Goal: Task Accomplishment & Management: Use online tool/utility

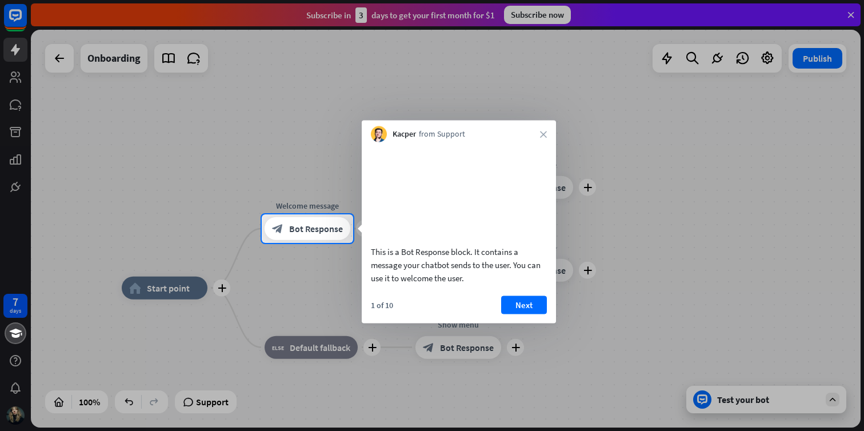
click at [505, 284] on div "This is a Bot Response block. It contains a message your chatbot sends to the u…" at bounding box center [459, 263] width 176 height 39
click at [520, 314] on button "Next" at bounding box center [524, 304] width 46 height 18
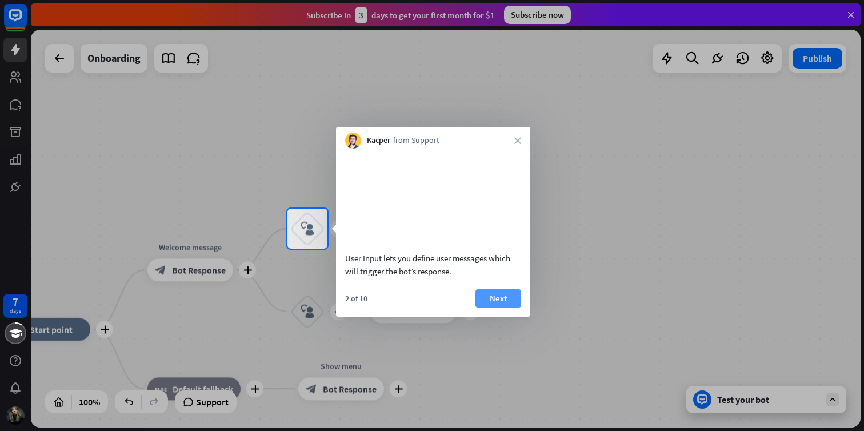
click at [511, 307] on button "Next" at bounding box center [498, 298] width 46 height 18
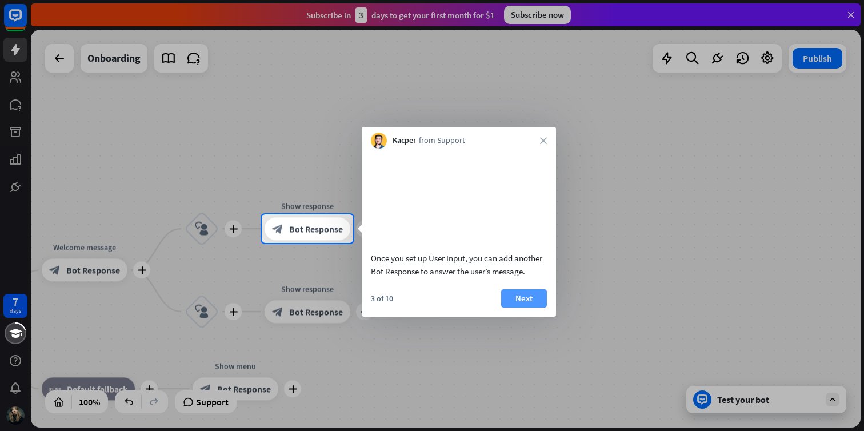
click at [519, 307] on button "Next" at bounding box center [524, 298] width 46 height 18
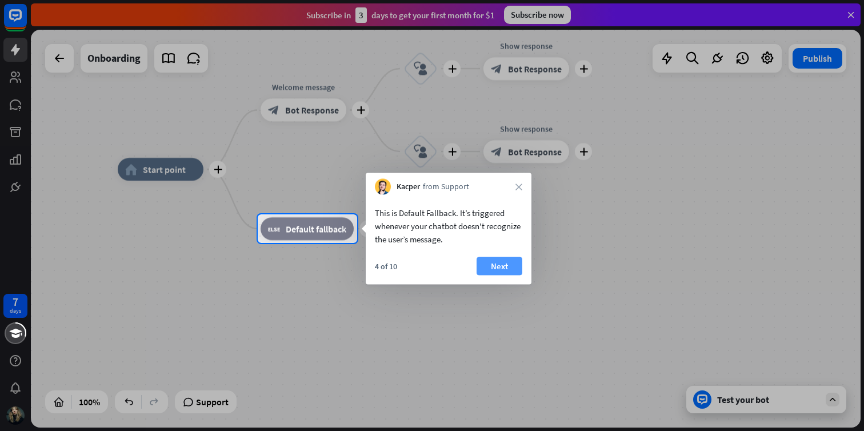
click at [508, 267] on button "Next" at bounding box center [499, 266] width 46 height 18
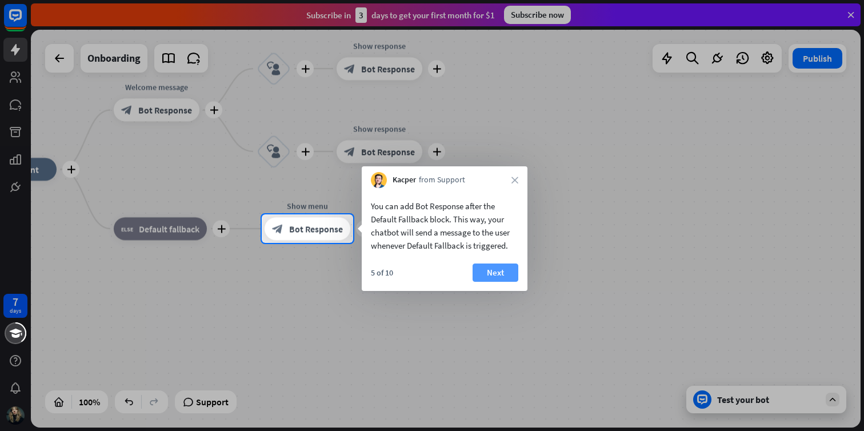
click at [507, 271] on button "Next" at bounding box center [495, 272] width 46 height 18
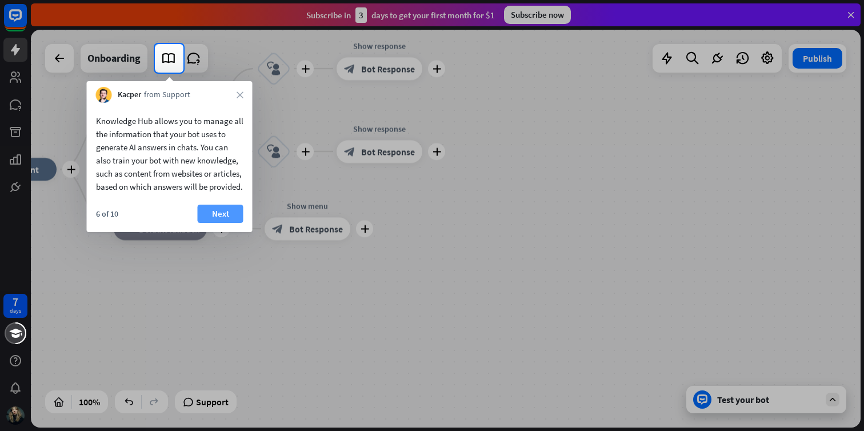
click at [212, 223] on button "Next" at bounding box center [221, 213] width 46 height 18
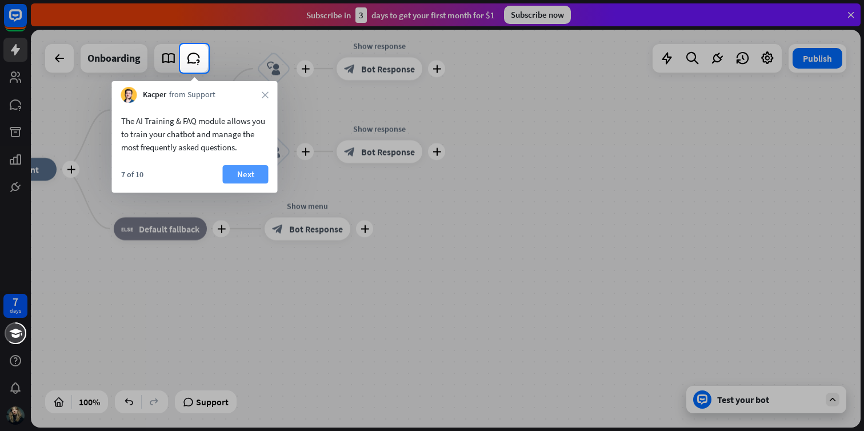
click at [246, 178] on button "Next" at bounding box center [246, 174] width 46 height 18
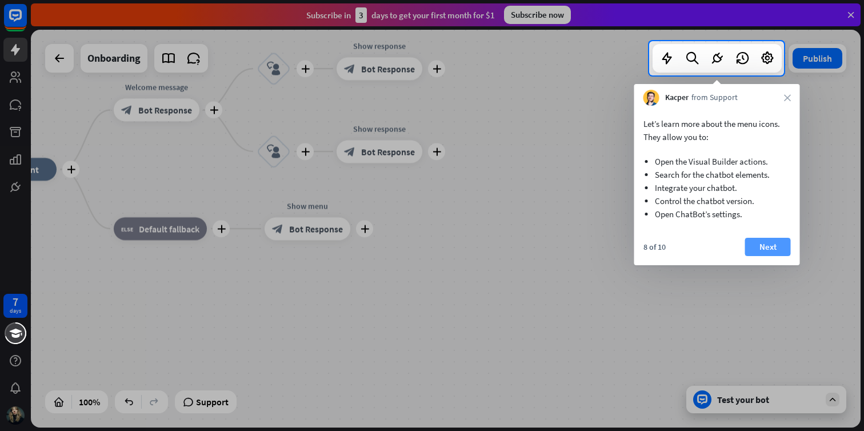
click at [767, 248] on button "Next" at bounding box center [768, 247] width 46 height 18
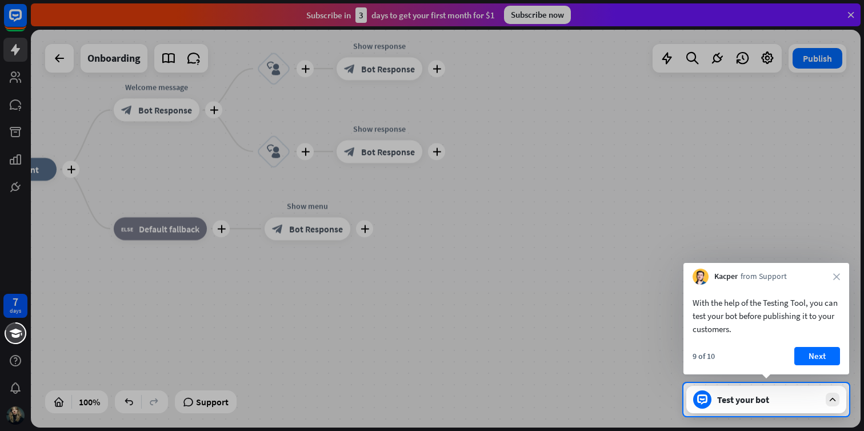
click at [836, 394] on icon at bounding box center [832, 399] width 10 height 10
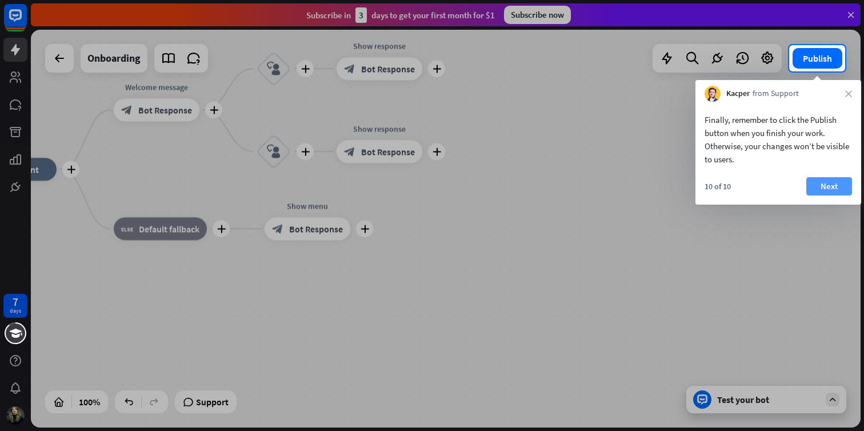
click at [813, 186] on button "Next" at bounding box center [829, 186] width 46 height 18
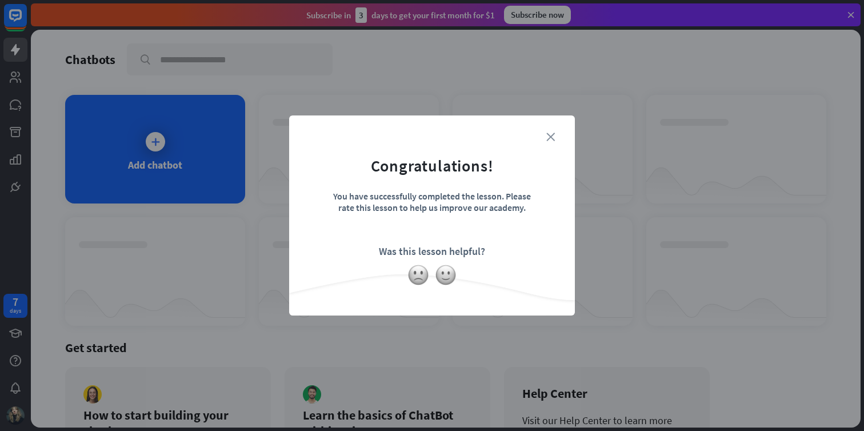
click at [548, 137] on icon "close" at bounding box center [550, 137] width 9 height 9
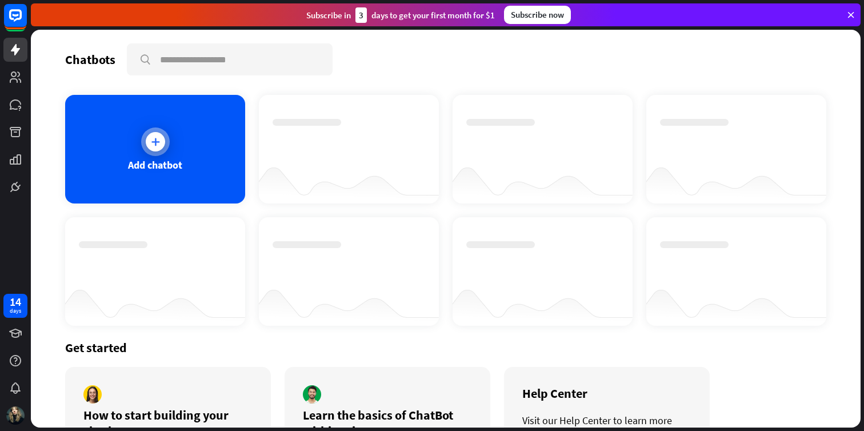
click at [199, 170] on div "Add chatbot" at bounding box center [155, 149] width 180 height 109
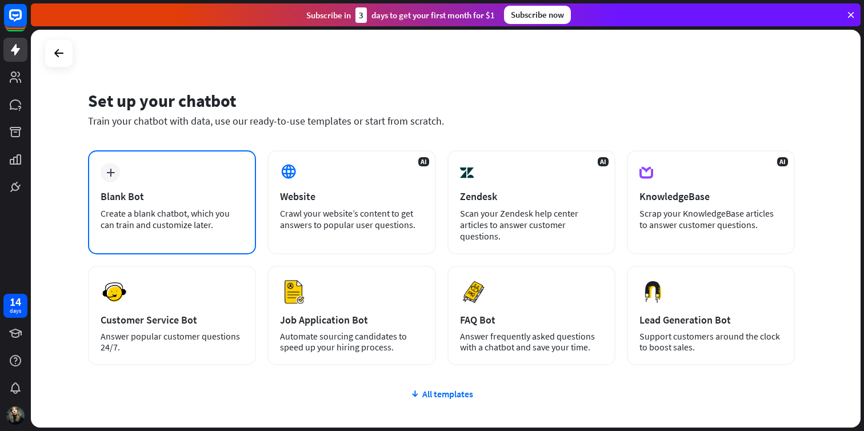
click at [216, 223] on div "Create a blank chatbot, which you can train and customize later." at bounding box center [172, 218] width 143 height 23
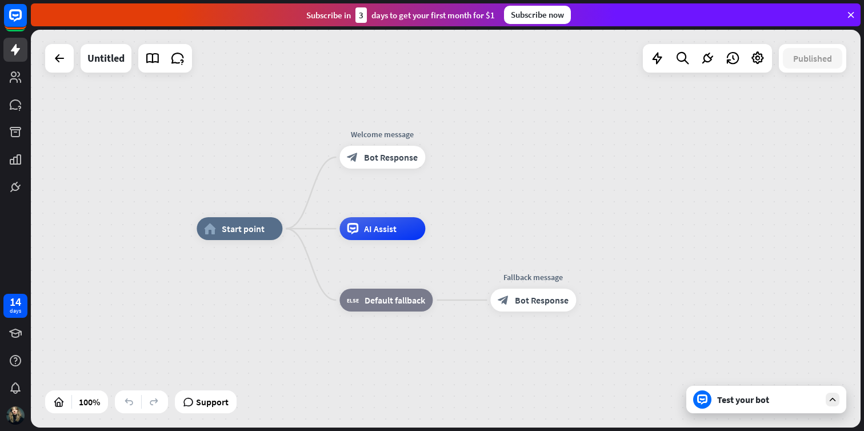
click at [774, 398] on div "Test your bot" at bounding box center [768, 399] width 103 height 11
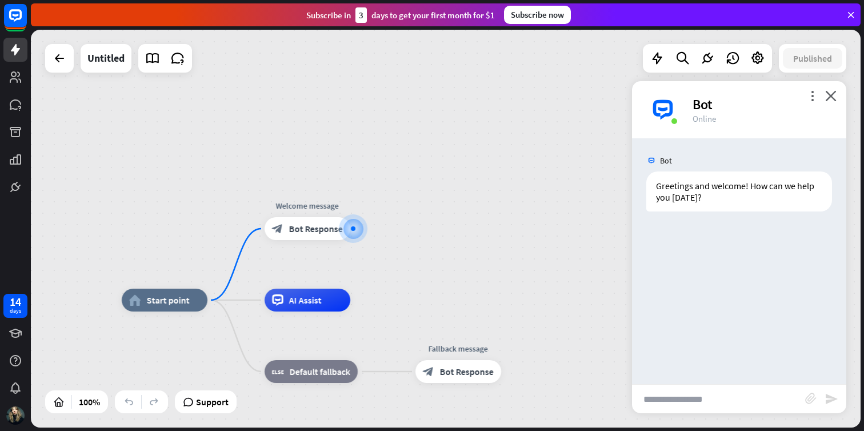
click at [817, 97] on div "Bot" at bounding box center [762, 104] width 140 height 18
click at [812, 95] on icon "more_vert" at bounding box center [811, 95] width 11 height 11
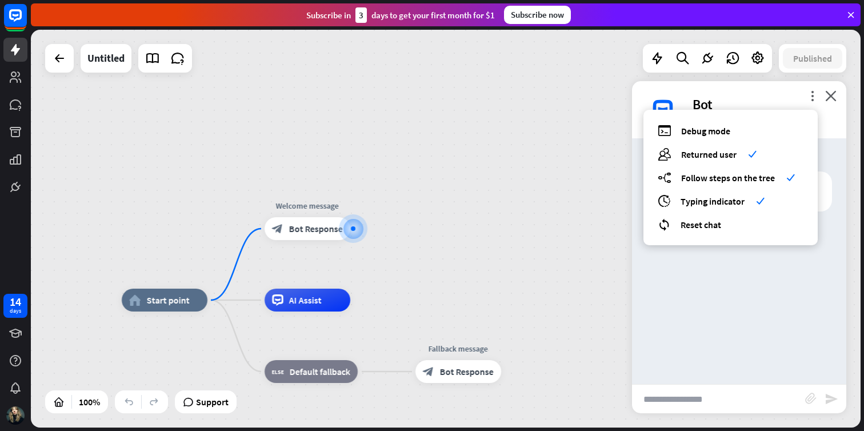
click at [823, 94] on div "more_vert debug Debug mode users Returned user check builder_tree Follow steps …" at bounding box center [739, 109] width 214 height 57
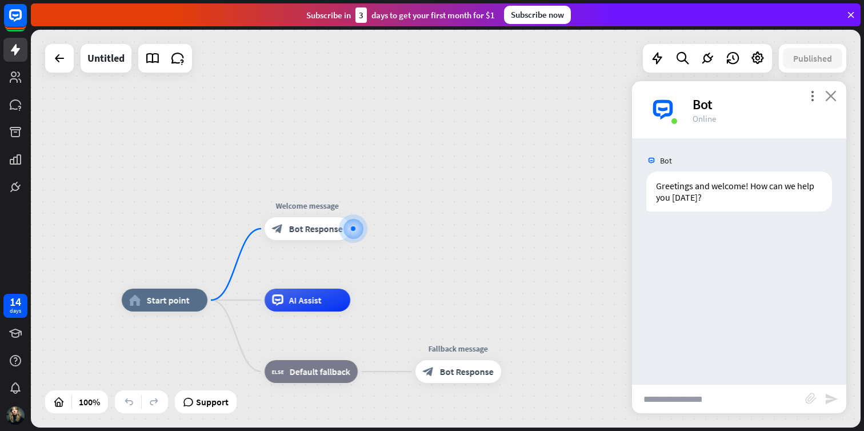
click at [832, 94] on icon "close" at bounding box center [830, 95] width 11 height 11
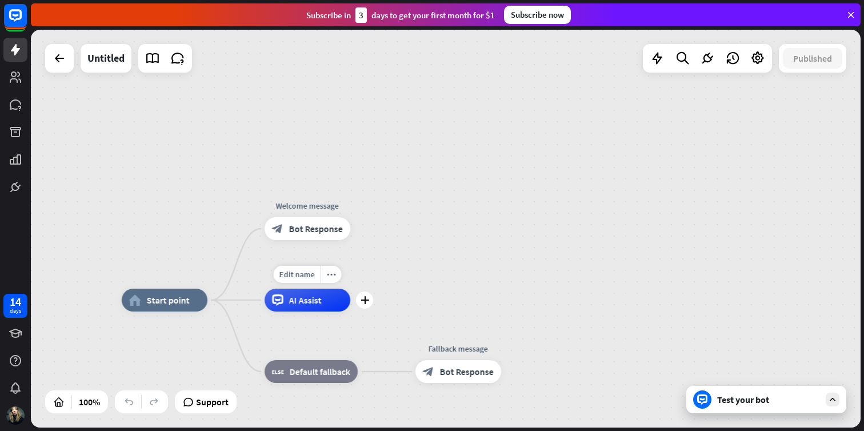
click at [315, 302] on span "AI Assist" at bounding box center [305, 299] width 33 height 11
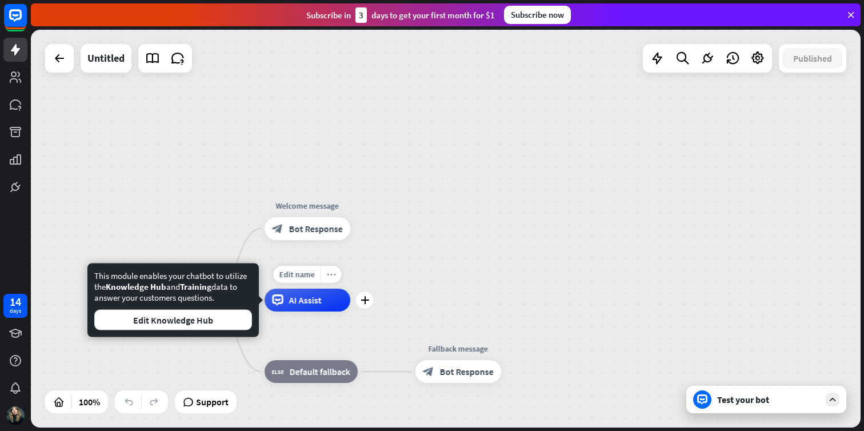
click at [327, 276] on icon "more_horiz" at bounding box center [331, 274] width 9 height 9
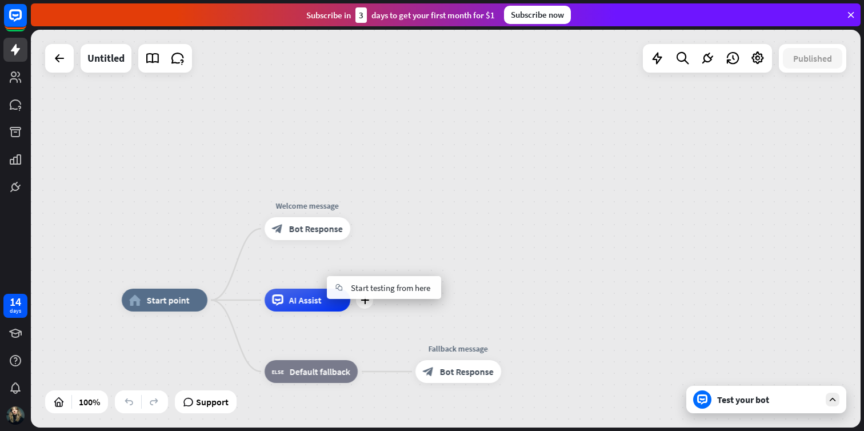
click at [313, 291] on div "AI Assist" at bounding box center [307, 299] width 86 height 23
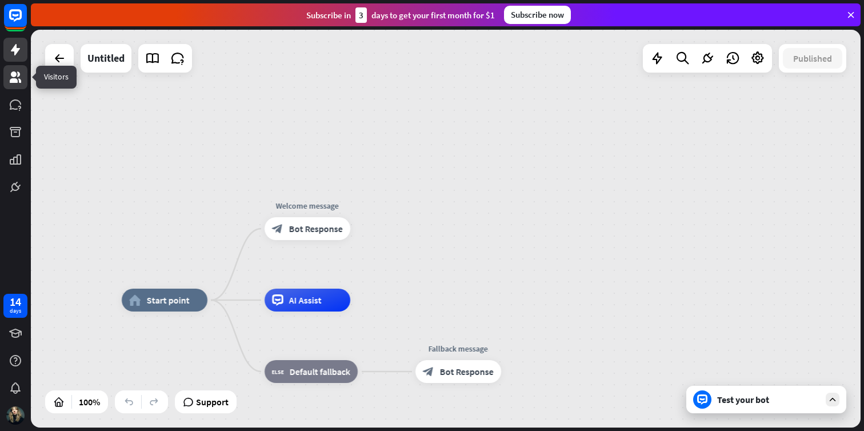
click at [14, 82] on icon at bounding box center [15, 76] width 11 height 11
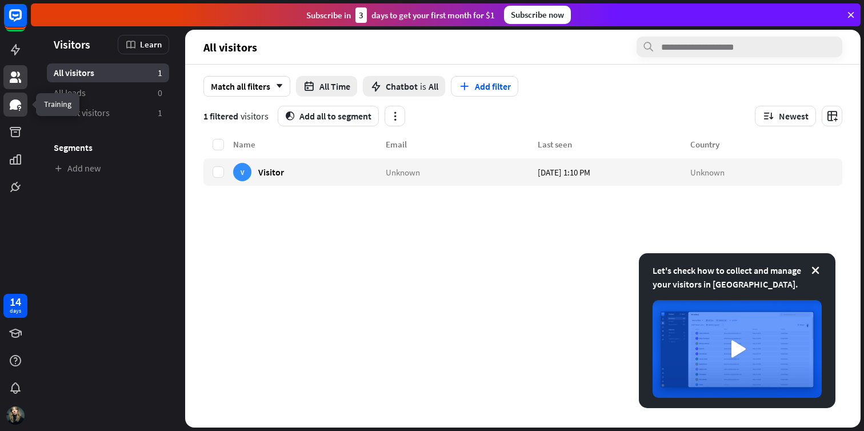
click at [23, 106] on link at bounding box center [15, 105] width 24 height 24
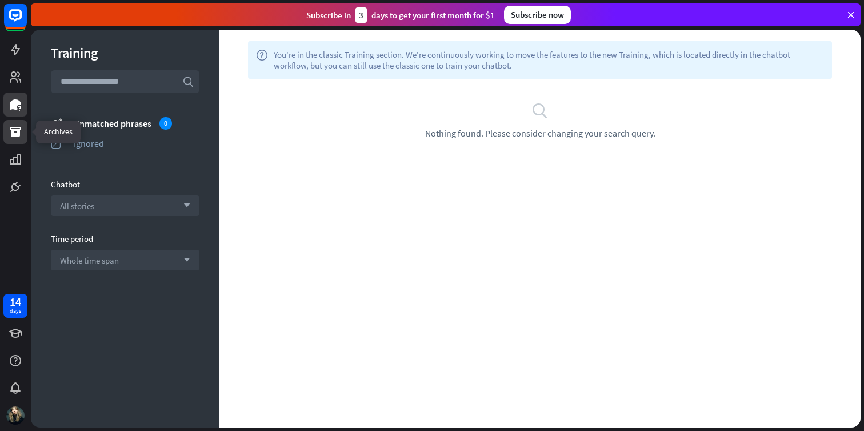
click at [11, 131] on icon at bounding box center [15, 132] width 11 height 10
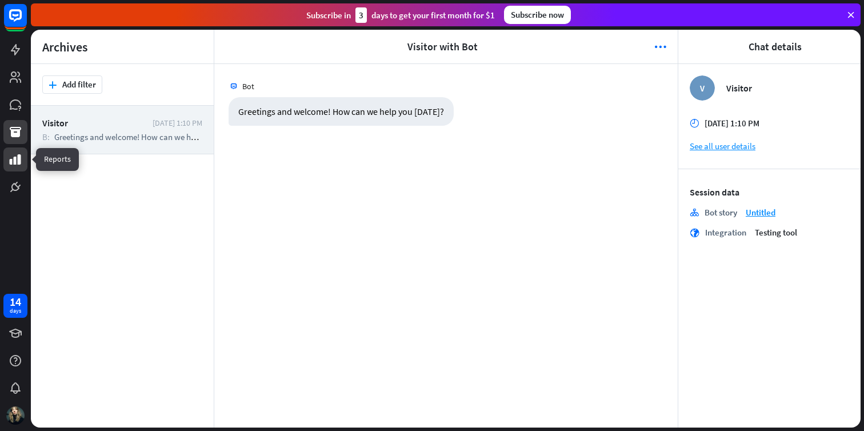
click at [17, 161] on icon at bounding box center [16, 159] width 14 height 14
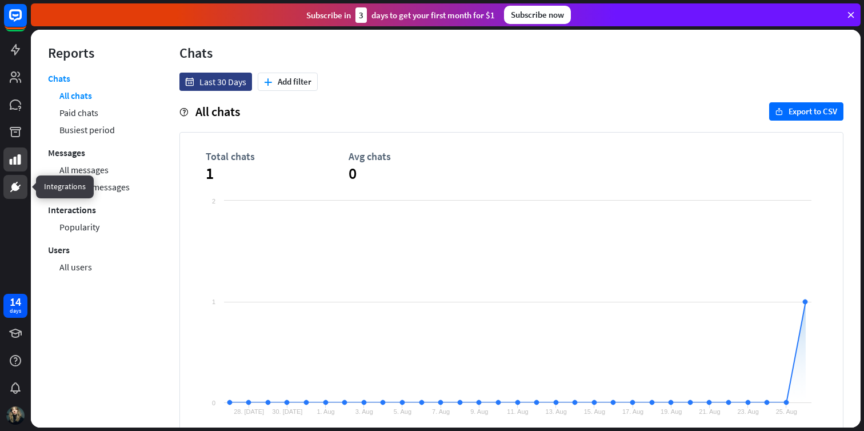
click at [12, 191] on icon at bounding box center [16, 187] width 14 height 14
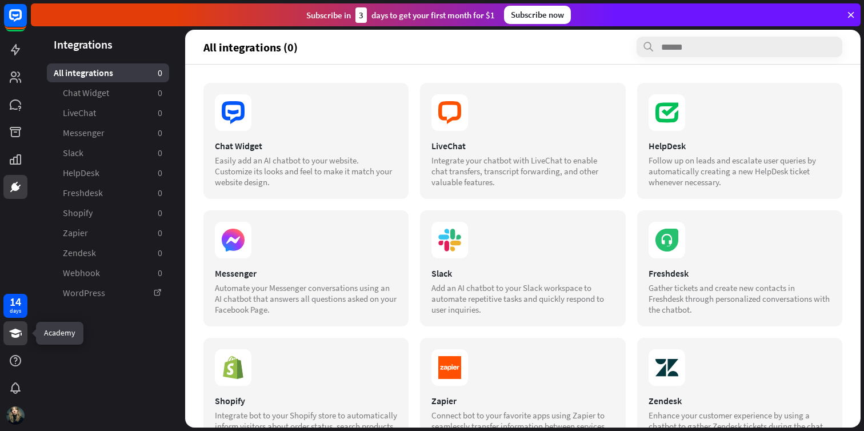
click at [9, 336] on icon at bounding box center [16, 333] width 14 height 14
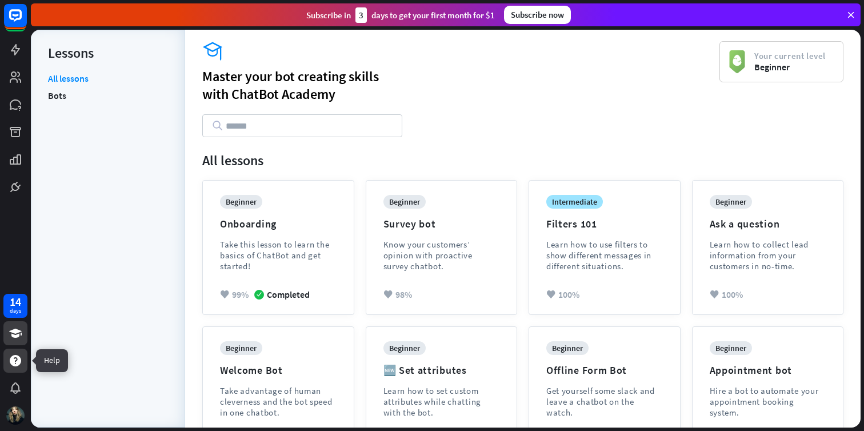
click at [17, 358] on icon at bounding box center [16, 361] width 14 height 14
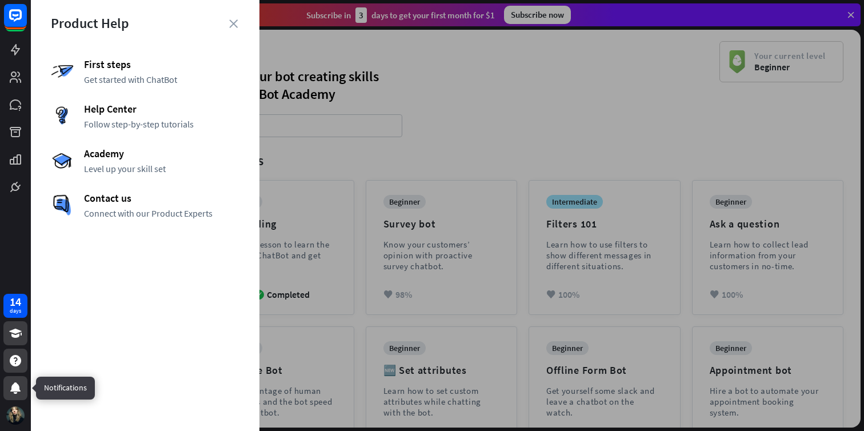
click at [19, 388] on icon at bounding box center [15, 387] width 10 height 11
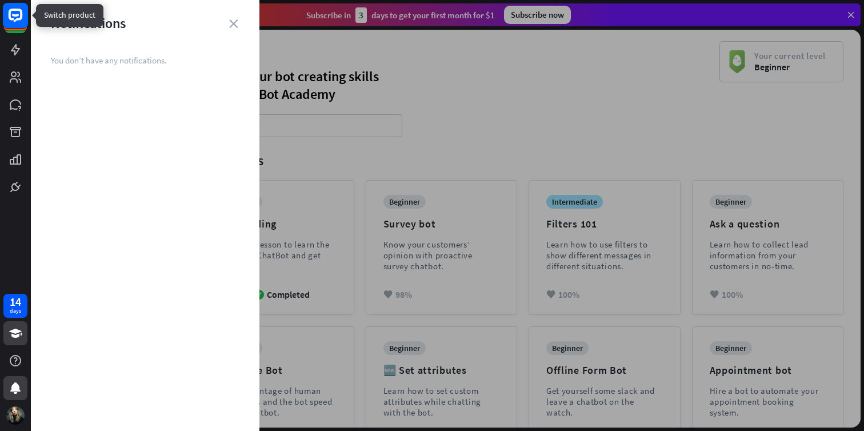
click at [9, 14] on icon at bounding box center [16, 16] width 14 height 14
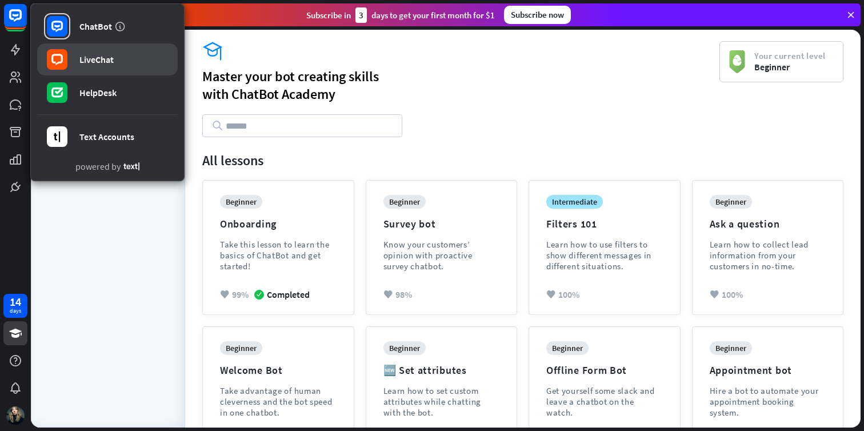
click at [113, 60] on div "LiveChat" at bounding box center [96, 59] width 34 height 11
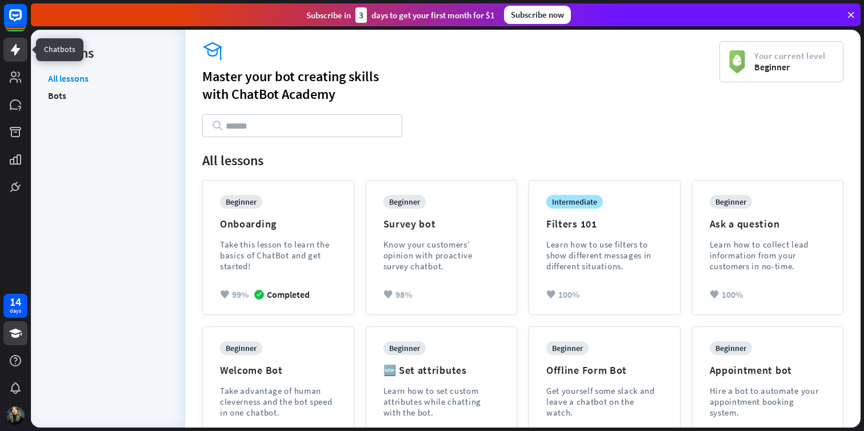
click at [15, 51] on icon at bounding box center [15, 49] width 9 height 11
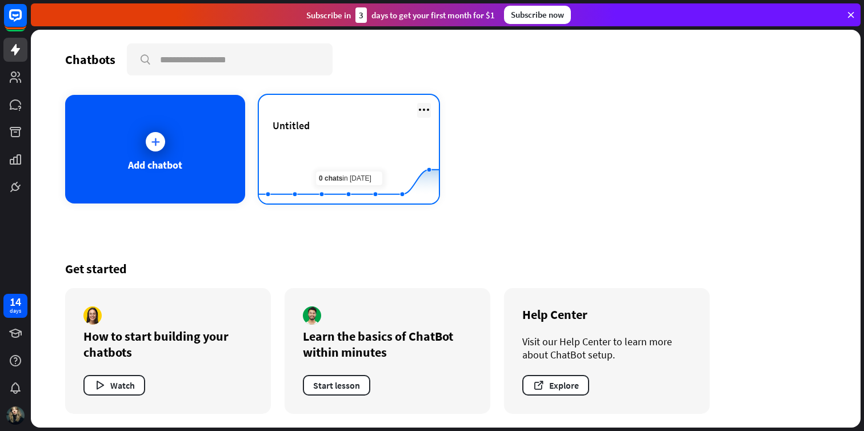
click at [422, 111] on icon at bounding box center [424, 110] width 14 height 14
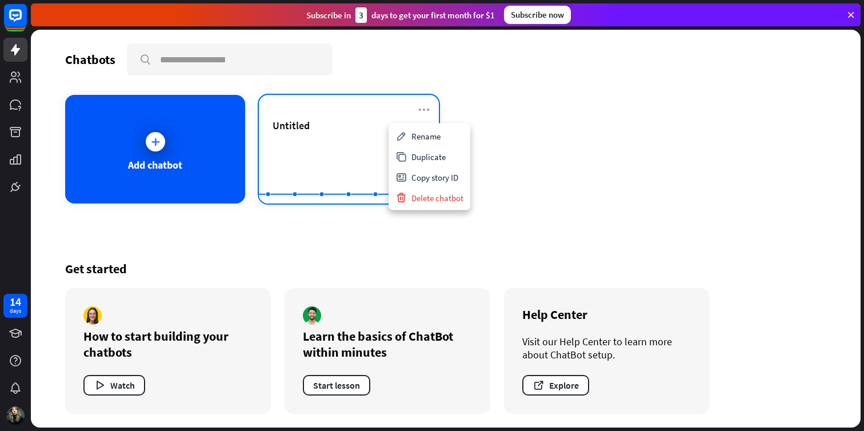
click at [356, 127] on div "Untitled" at bounding box center [348, 125] width 152 height 13
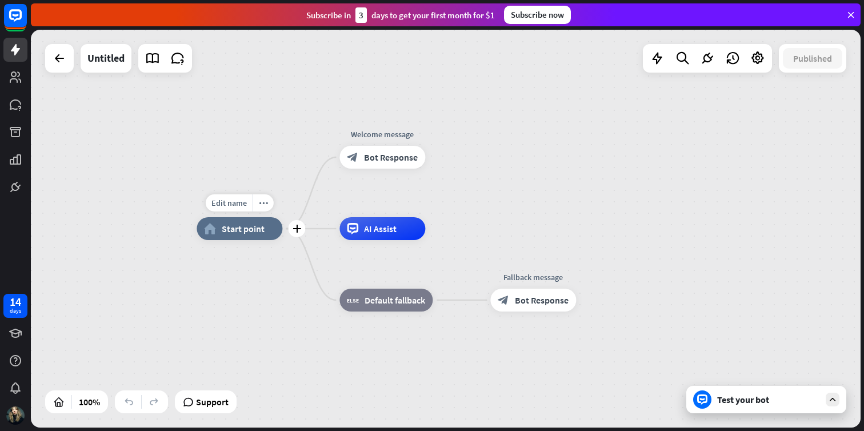
click at [243, 231] on span "Start point" at bounding box center [243, 228] width 43 height 11
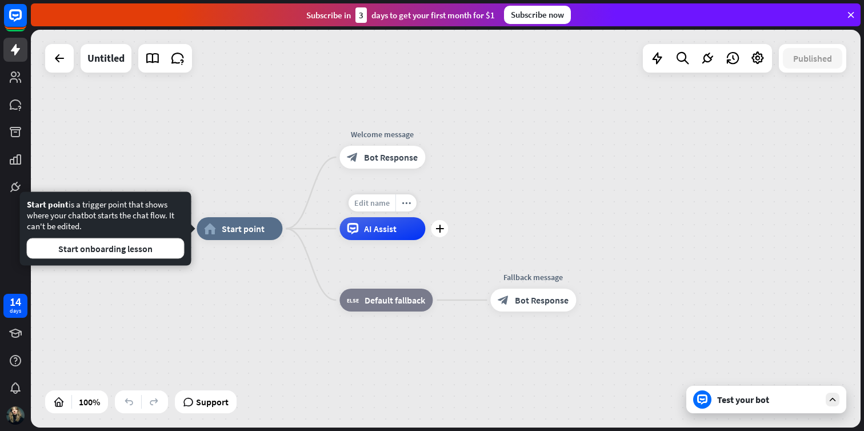
click at [383, 204] on span "Edit name" at bounding box center [371, 203] width 35 height 10
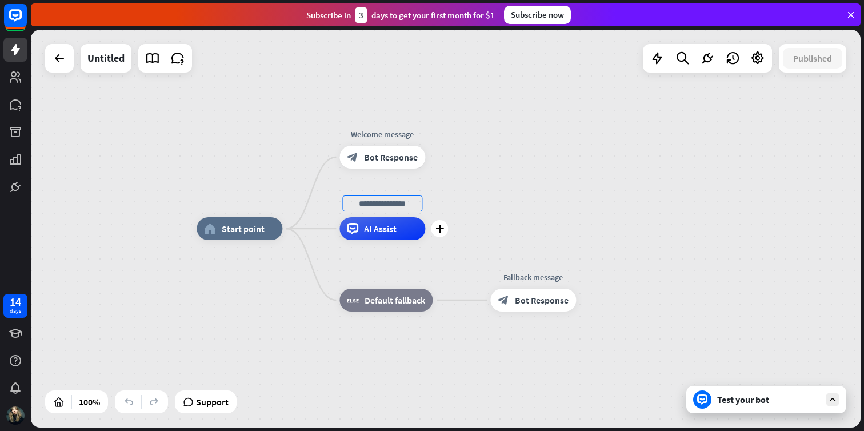
click at [395, 200] on input "text" at bounding box center [382, 203] width 80 height 16
type input "*******"
click at [441, 192] on div "home_2 Start point Welcome message block_bot_response Bot Response ******* AI A…" at bounding box center [445, 229] width 829 height 398
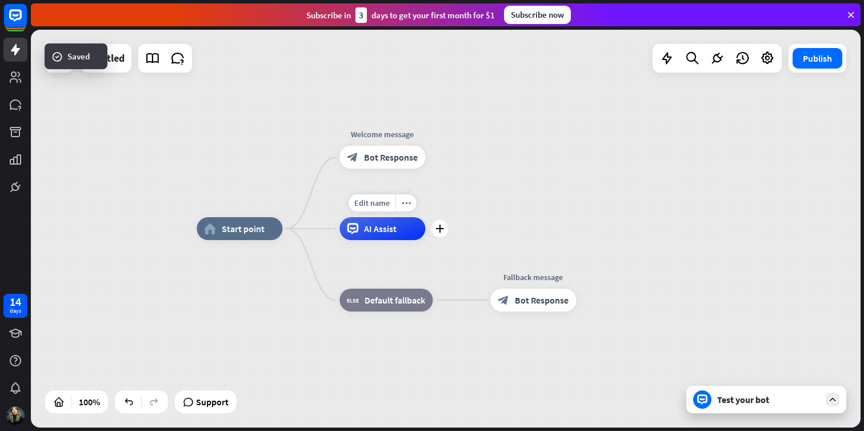
click at [364, 229] on span "AI Assist" at bounding box center [380, 228] width 33 height 11
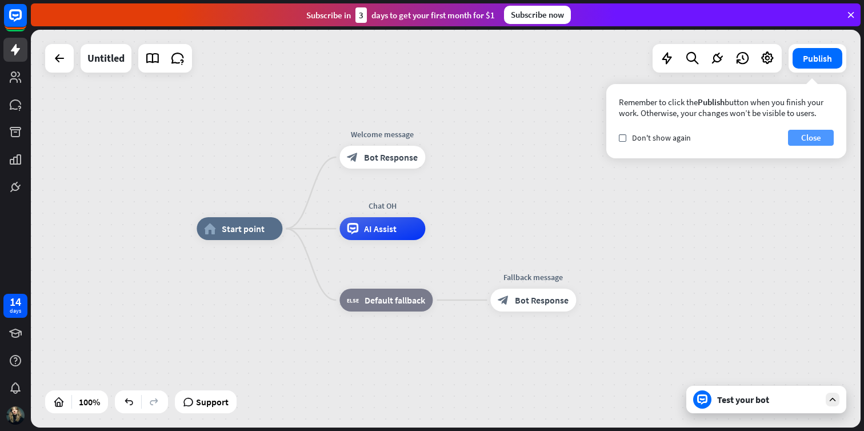
click at [807, 142] on button "Close" at bounding box center [811, 138] width 46 height 16
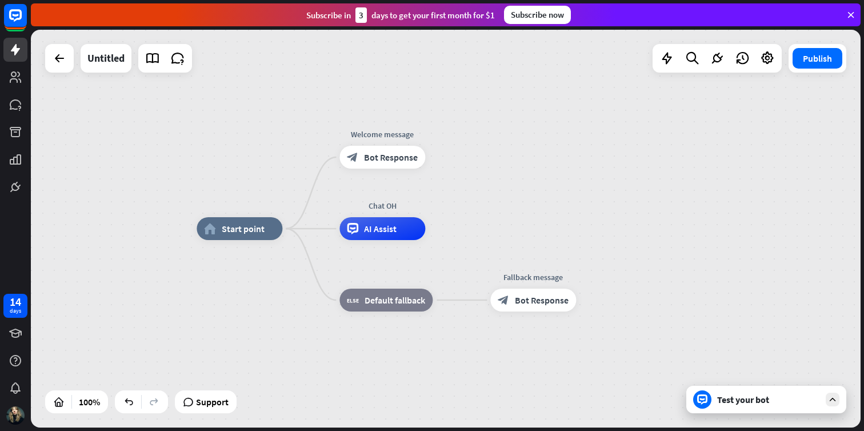
click at [745, 396] on div "Test your bot" at bounding box center [768, 399] width 103 height 11
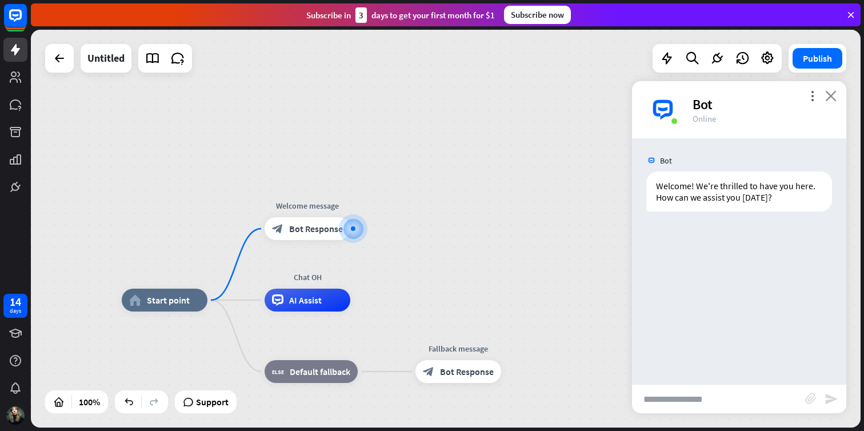
click at [830, 95] on icon "close" at bounding box center [830, 95] width 11 height 11
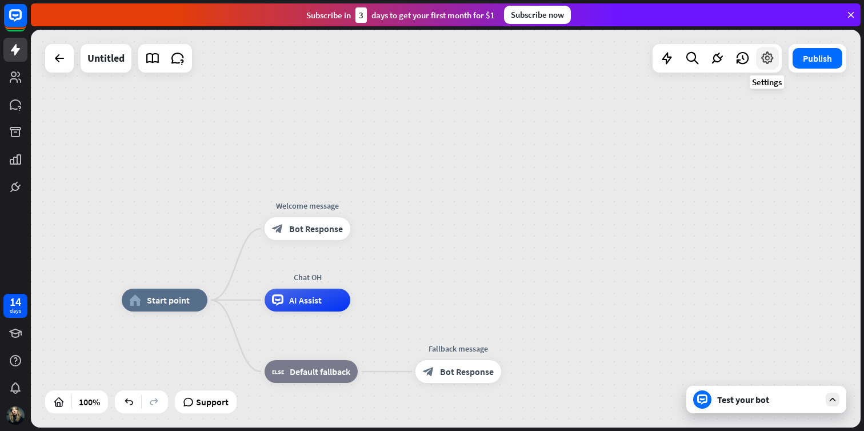
click at [766, 63] on icon at bounding box center [767, 58] width 15 height 15
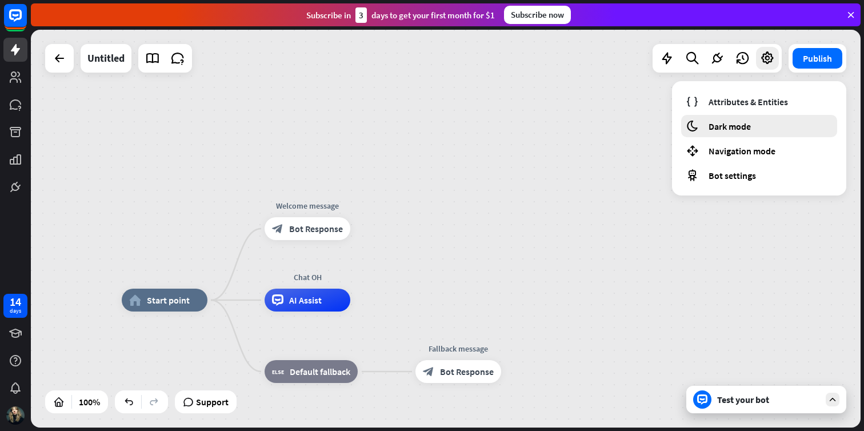
click at [748, 123] on span "Dark mode" at bounding box center [729, 126] width 42 height 11
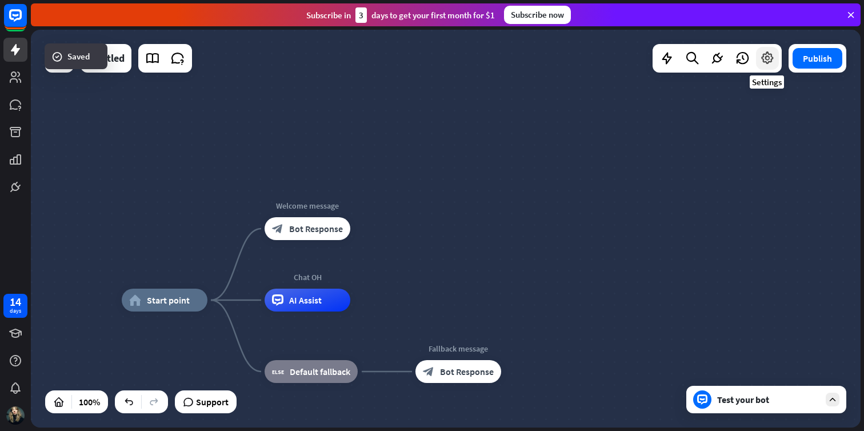
click at [770, 59] on icon at bounding box center [767, 58] width 15 height 15
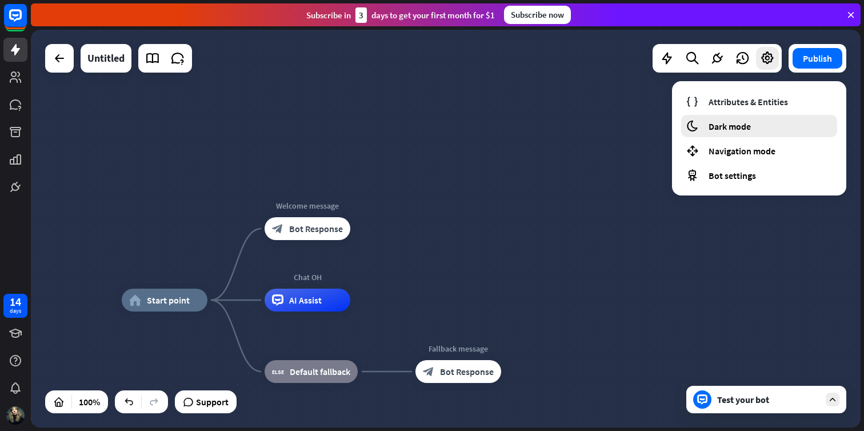
click at [744, 133] on div "moon Dark mode" at bounding box center [759, 126] width 156 height 22
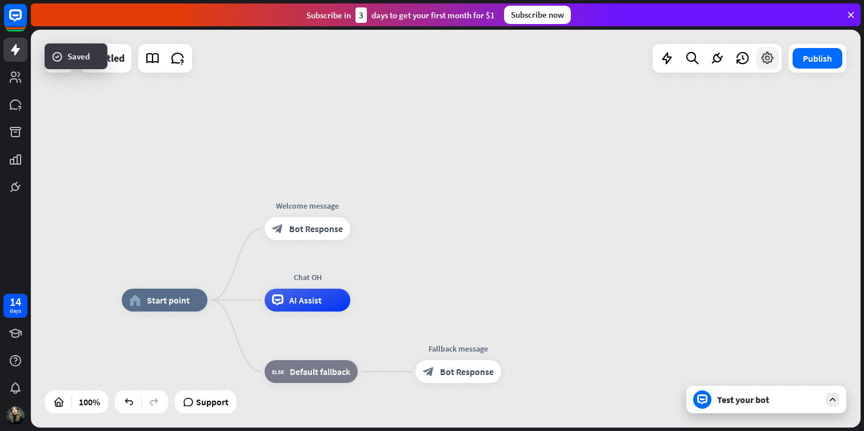
click at [769, 62] on icon at bounding box center [767, 58] width 15 height 15
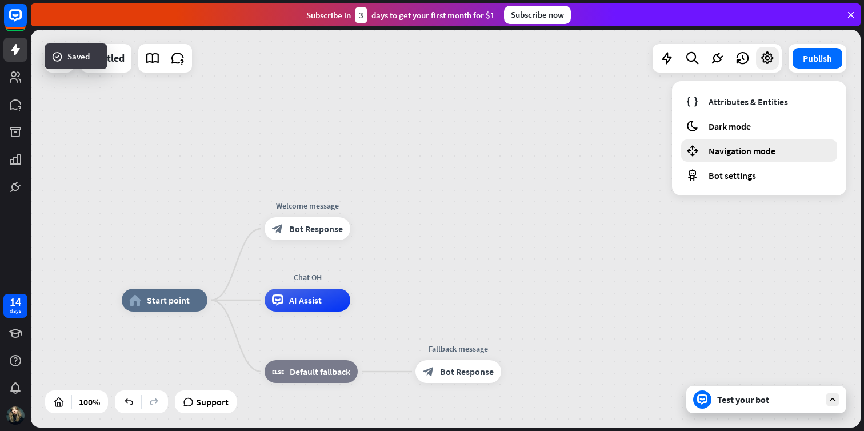
click at [768, 148] on span "Navigation mode" at bounding box center [741, 150] width 67 height 11
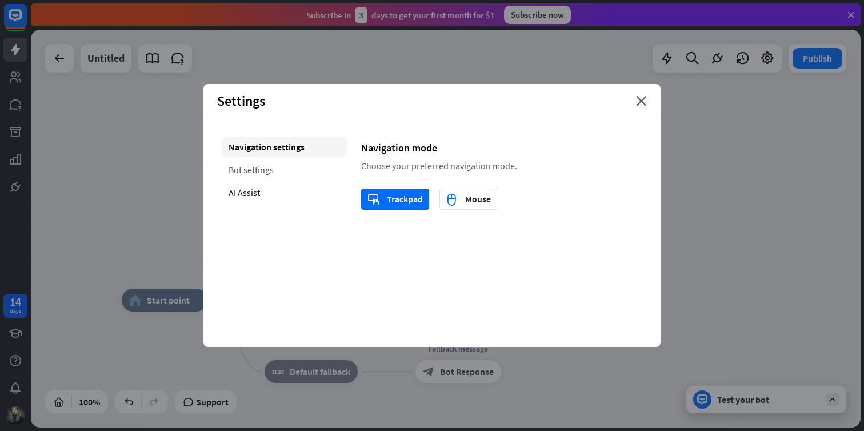
click at [299, 162] on div "Bot settings" at bounding box center [285, 169] width 126 height 21
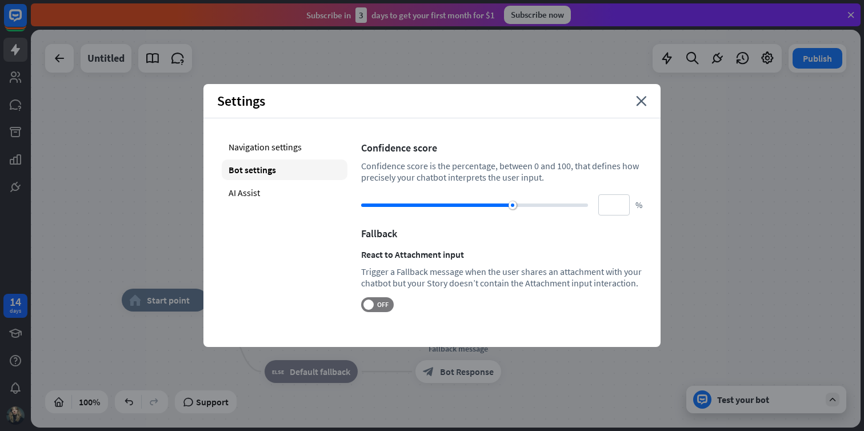
click at [297, 175] on div "Bot settings" at bounding box center [285, 169] width 126 height 21
click at [299, 179] on div "Bot settings" at bounding box center [285, 169] width 126 height 21
click at [299, 186] on div "AI Assist" at bounding box center [285, 192] width 126 height 21
type input "**"
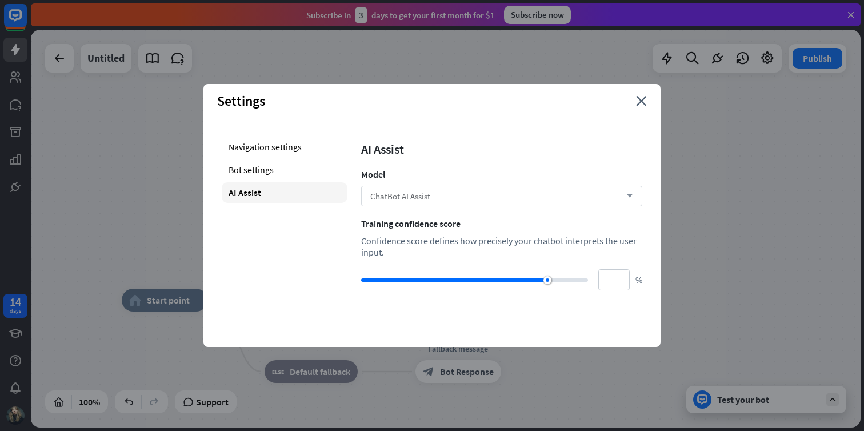
click at [493, 190] on div "ChatBot AI Assist arrow_down" at bounding box center [501, 196] width 281 height 21
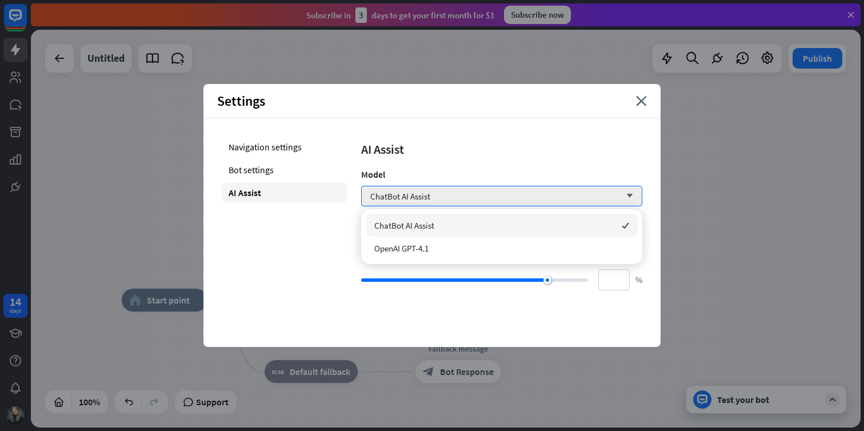
click at [532, 158] on div "AI Assist Model ChatBot AI Assist arrow_down Training confidence score Confiden…" at bounding box center [501, 214] width 281 height 154
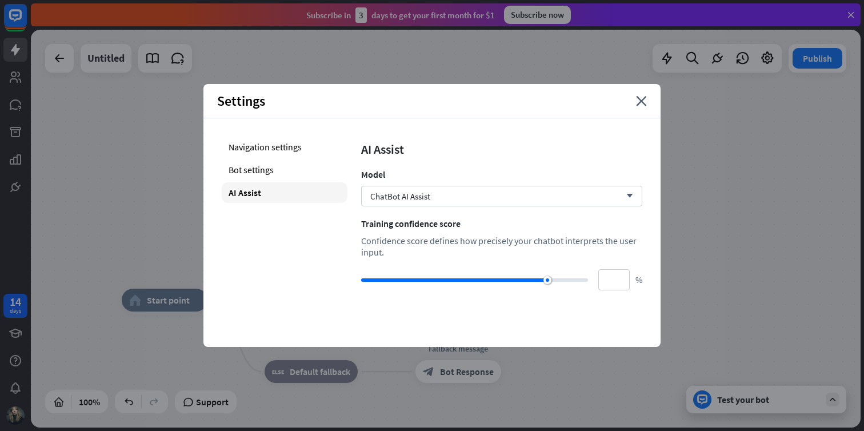
click at [599, 186] on div "ChatBot AI Assist arrow_down" at bounding box center [501, 196] width 281 height 21
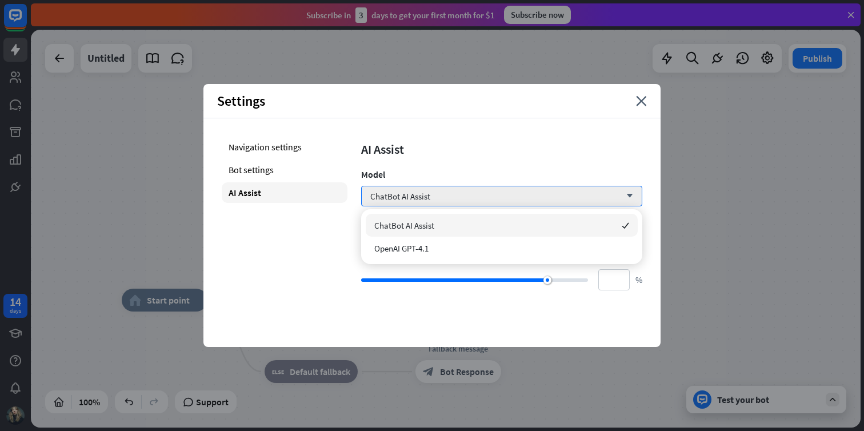
click at [566, 164] on div "AI Assist Model ChatBot AI Assist arrow_down Training confidence score Confiden…" at bounding box center [501, 214] width 281 height 154
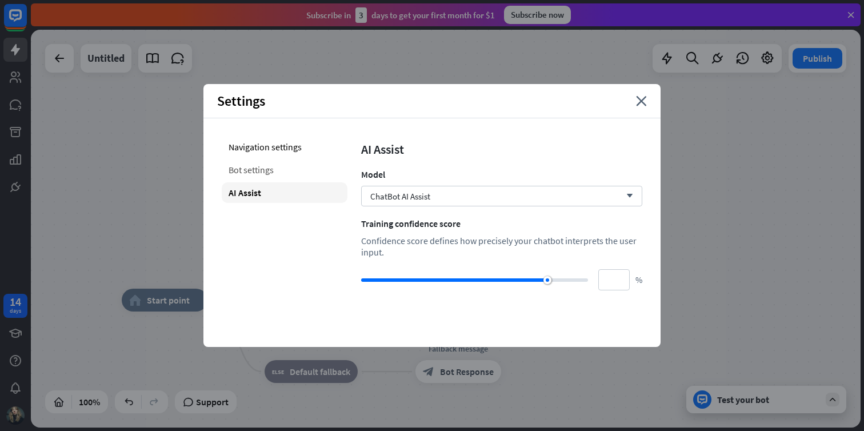
click at [272, 167] on div "Bot settings" at bounding box center [285, 169] width 126 height 21
type input "**"
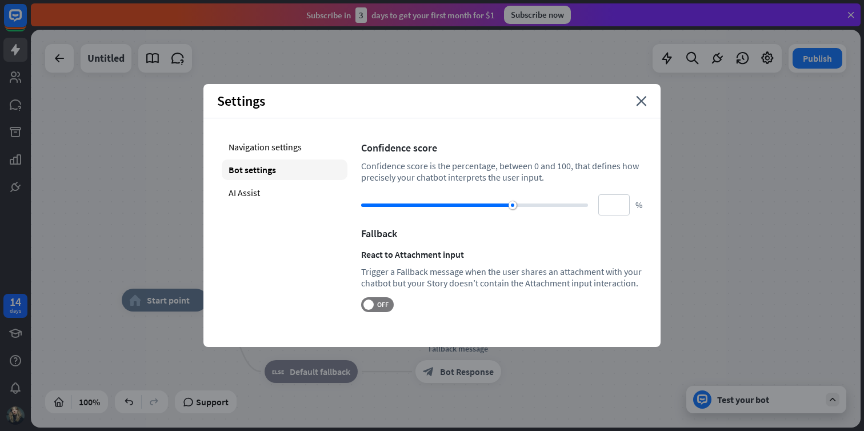
click at [280, 158] on div "Navigation settings Bot settings AI Assist" at bounding box center [285, 224] width 126 height 175
click at [300, 148] on div "Navigation settings" at bounding box center [285, 147] width 126 height 21
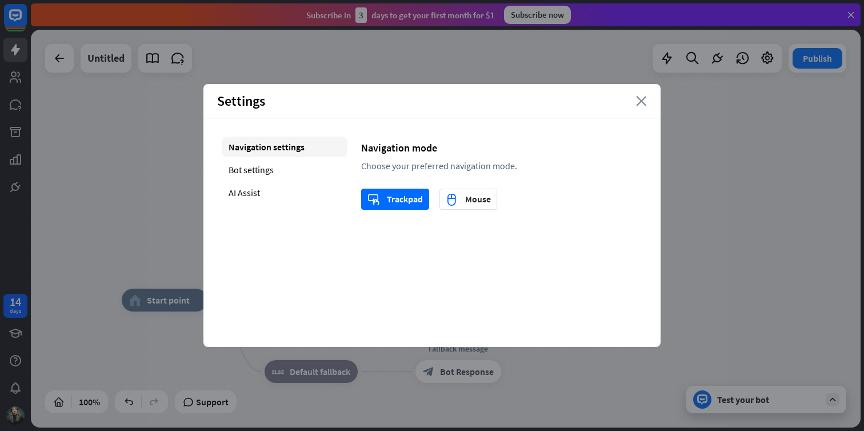
click at [638, 102] on icon "close" at bounding box center [641, 101] width 11 height 10
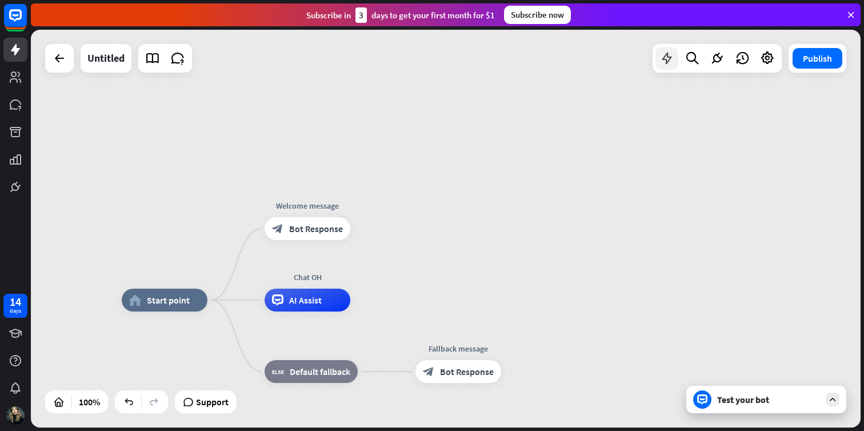
click at [673, 59] on icon at bounding box center [666, 58] width 15 height 15
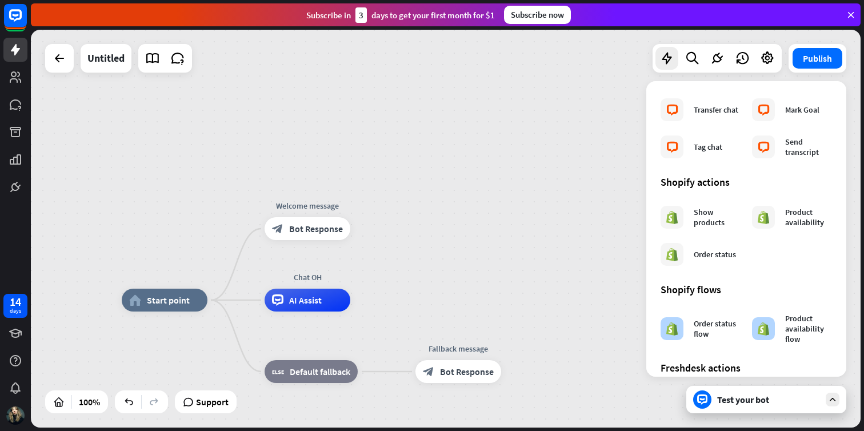
scroll to position [427, 0]
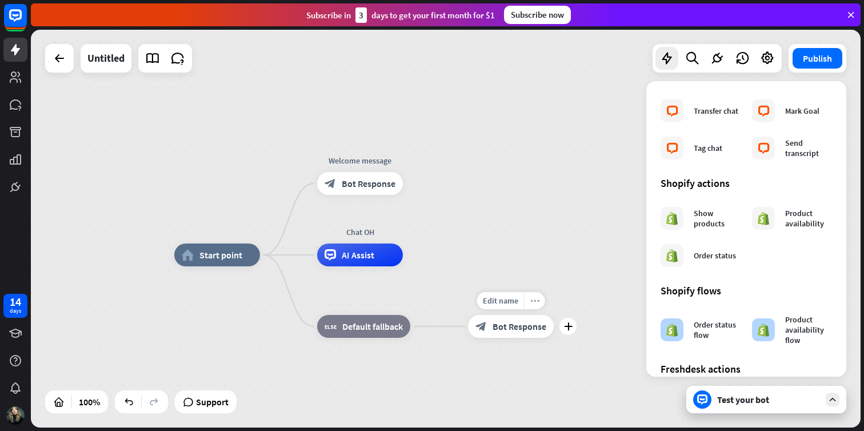
click at [537, 300] on icon "more_horiz" at bounding box center [534, 300] width 9 height 9
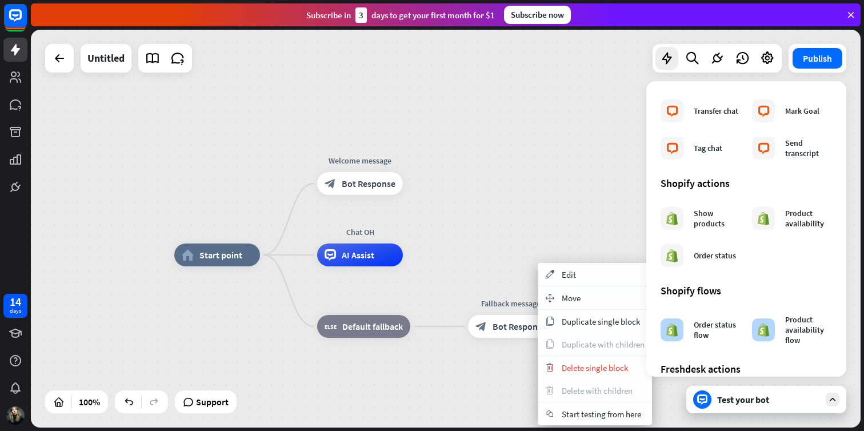
click at [846, 18] on icon at bounding box center [850, 15] width 10 height 10
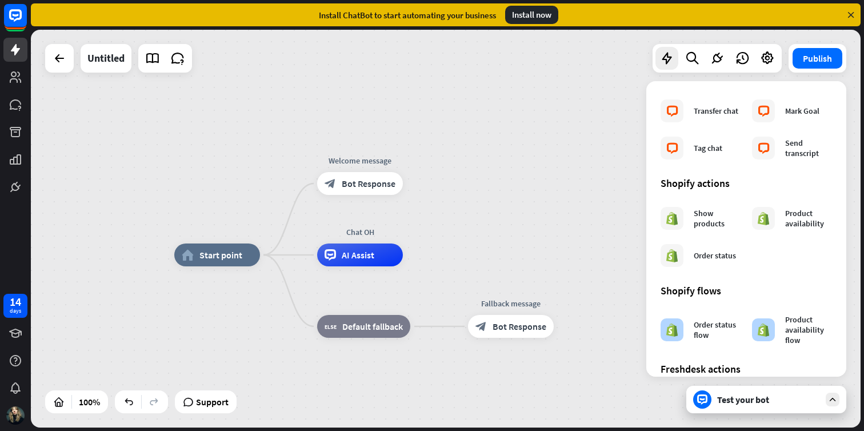
click at [848, 13] on icon at bounding box center [850, 15] width 10 height 10
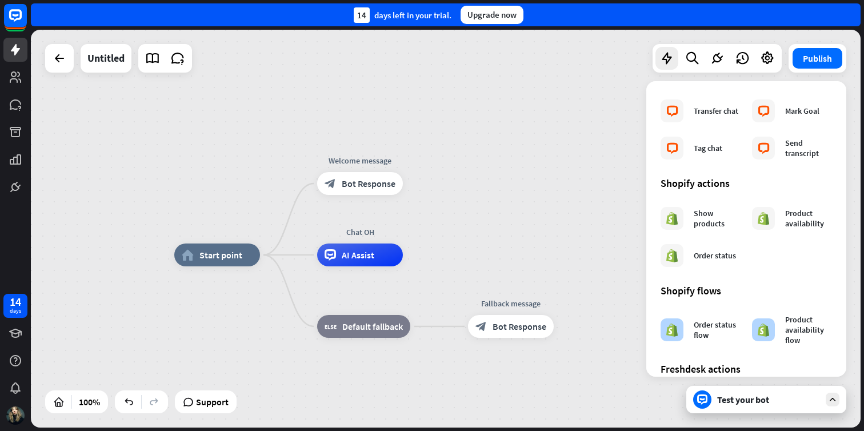
click at [772, 4] on div "14 days left in your trial. Upgrade now" at bounding box center [445, 14] width 829 height 23
click at [19, 82] on icon at bounding box center [15, 76] width 11 height 11
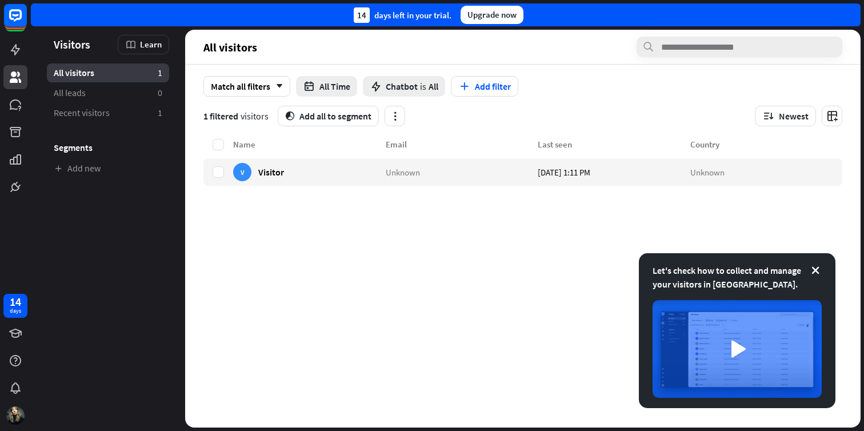
click at [308, 235] on div "Name Email Last seen Country V Visitor Unknown [DATE] 1:11 PM Unknown" at bounding box center [522, 283] width 639 height 290
click at [144, 38] on div "Learn" at bounding box center [143, 44] width 51 height 19
click at [213, 233] on div "Name Email Last seen Country V Visitor Unknown [DATE] 1:11 PM Unknown" at bounding box center [522, 283] width 639 height 290
click at [14, 109] on icon at bounding box center [15, 104] width 11 height 10
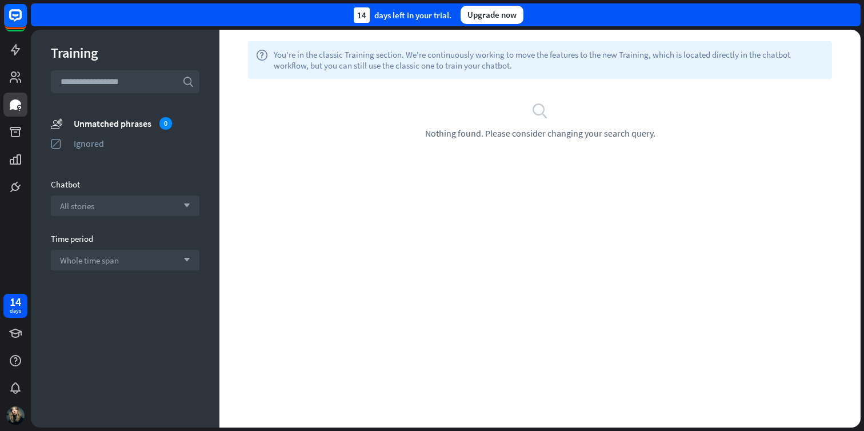
click at [658, 140] on div "search Nothing found. Please consider changing your search query." at bounding box center [539, 120] width 641 height 83
click at [156, 216] on div "Training search unmatched_phrases Unmatched phrases 0 ignored Ignored Chatbot A…" at bounding box center [125, 229] width 188 height 398
click at [29, 127] on div at bounding box center [15, 99] width 31 height 199
click at [22, 127] on icon at bounding box center [16, 132] width 14 height 14
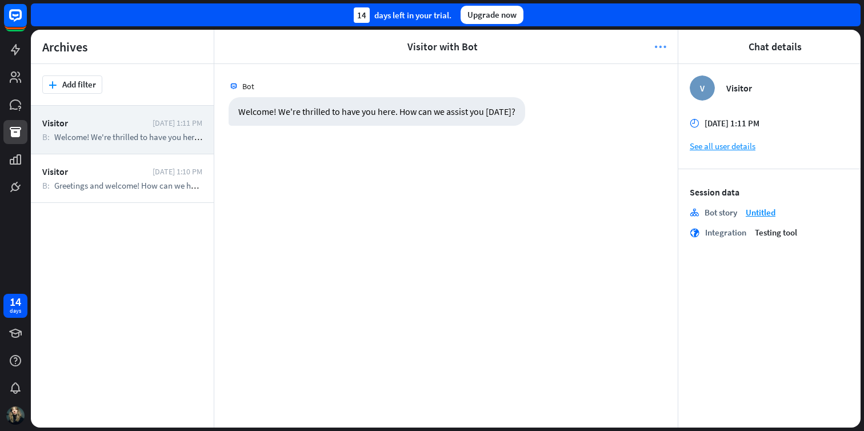
click at [656, 41] on icon "more_horiz" at bounding box center [660, 46] width 12 height 11
click at [640, 218] on div "Bot Welcome! We're thrilled to have you here. How can we assist you [DATE]? [DA…" at bounding box center [445, 245] width 463 height 363
click at [21, 23] on rect at bounding box center [15, 15] width 25 height 25
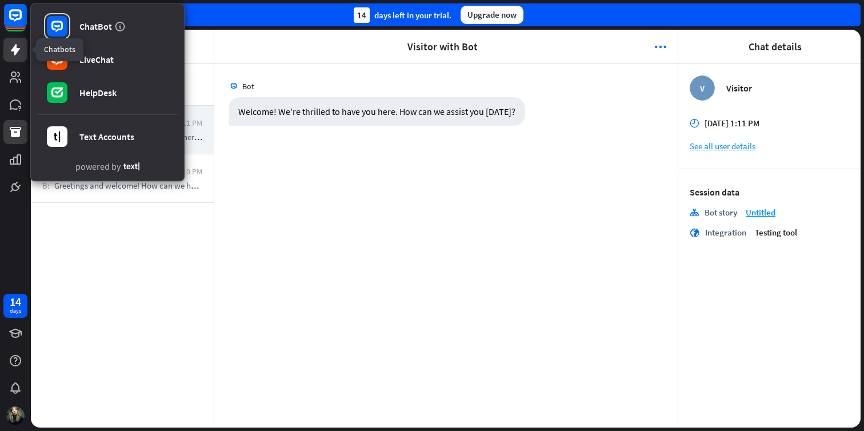
click at [12, 52] on icon at bounding box center [16, 50] width 14 height 14
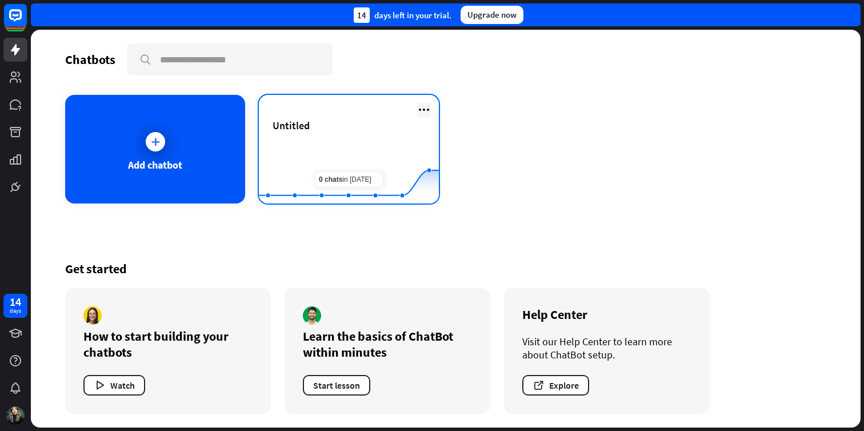
click at [424, 109] on icon at bounding box center [424, 110] width 14 height 14
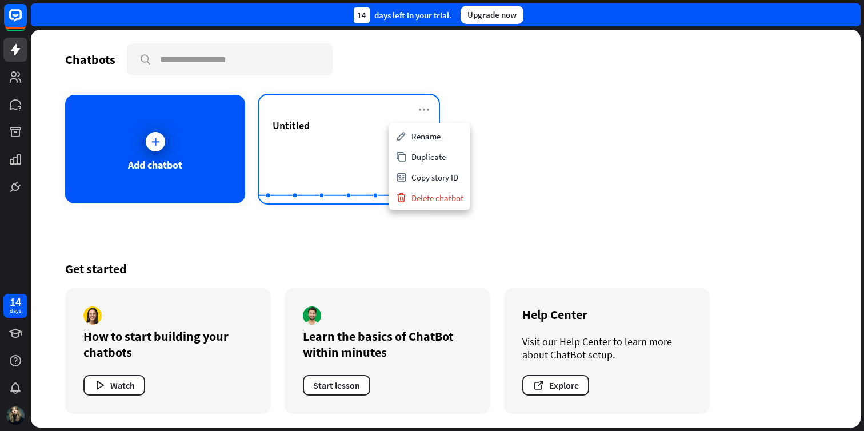
click at [359, 134] on div "Untitled" at bounding box center [348, 139] width 152 height 40
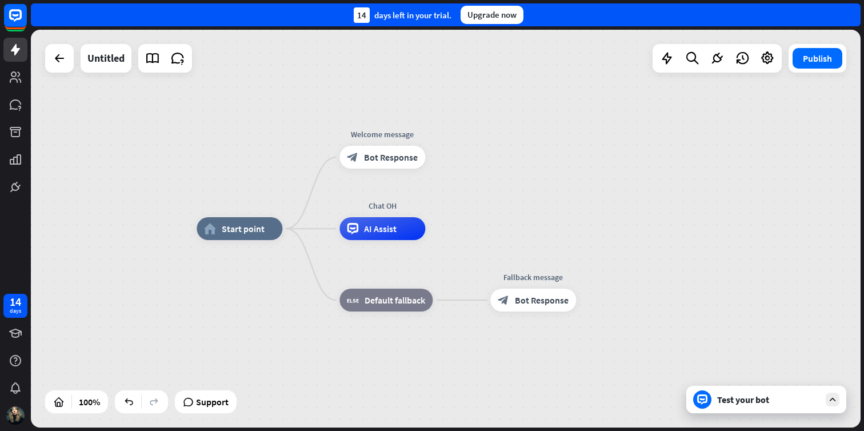
click at [705, 395] on icon at bounding box center [702, 399] width 10 height 10
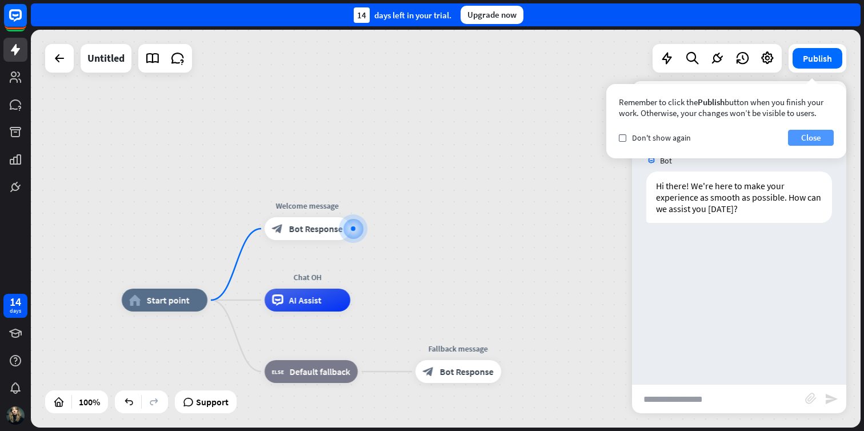
click at [804, 130] on button "Close" at bounding box center [811, 138] width 46 height 16
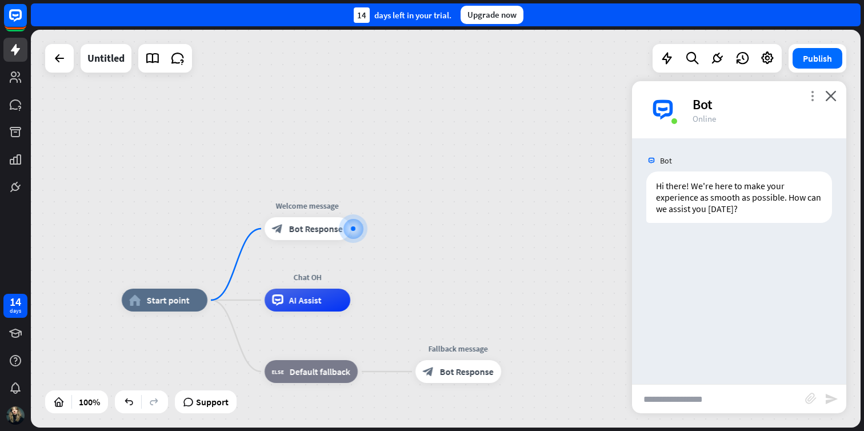
click at [808, 96] on icon "more_vert" at bounding box center [811, 95] width 11 height 11
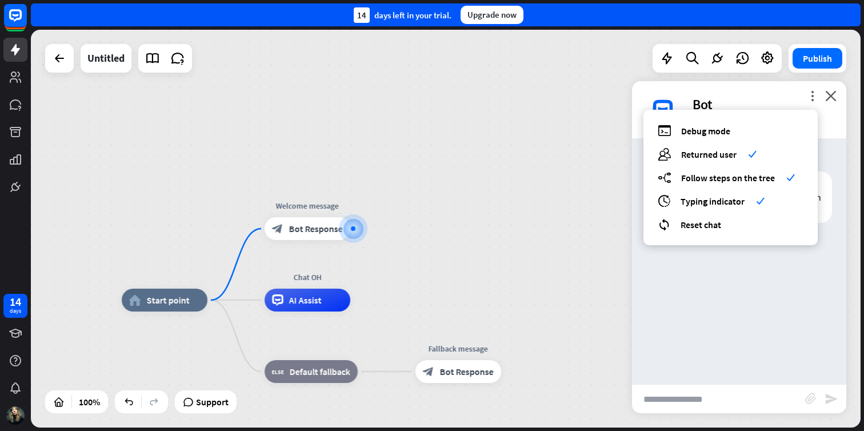
click at [770, 99] on div "Bot" at bounding box center [762, 104] width 140 height 18
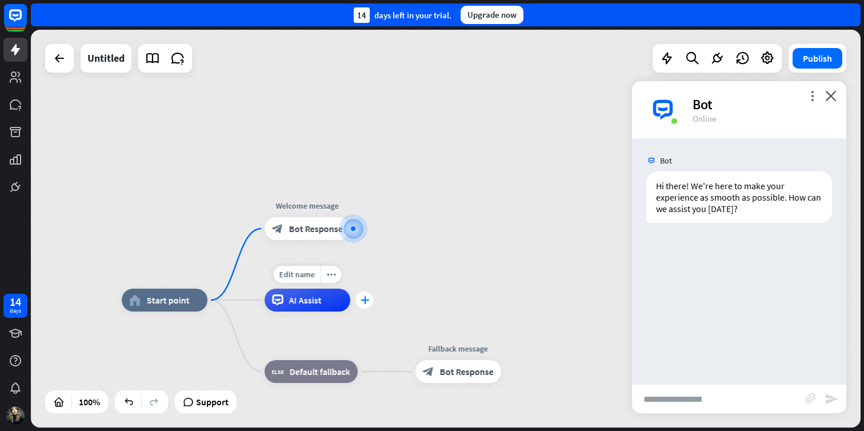
click at [358, 302] on div "plus" at bounding box center [364, 299] width 17 height 17
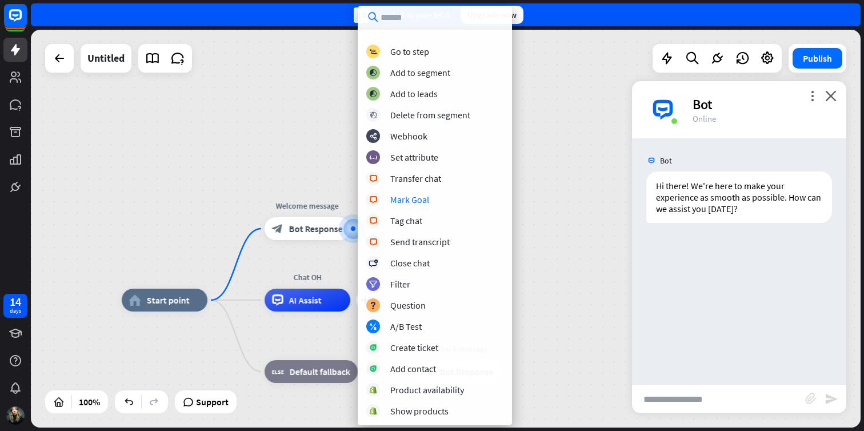
scroll to position [97, 0]
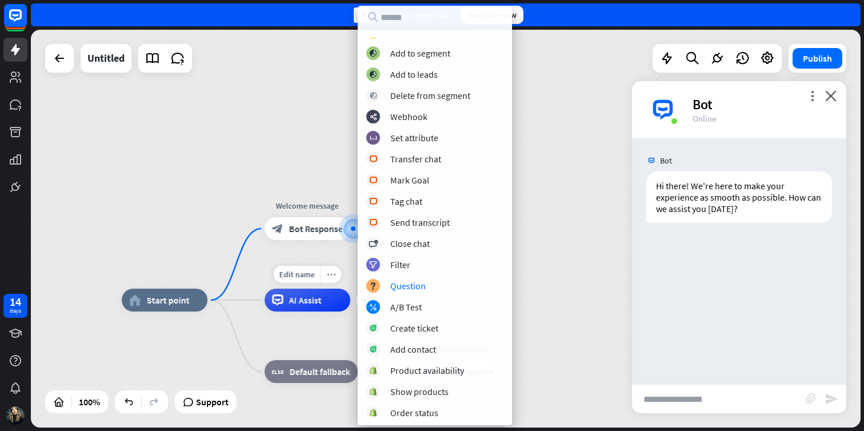
click at [320, 274] on div "more_horiz" at bounding box center [330, 274] width 21 height 17
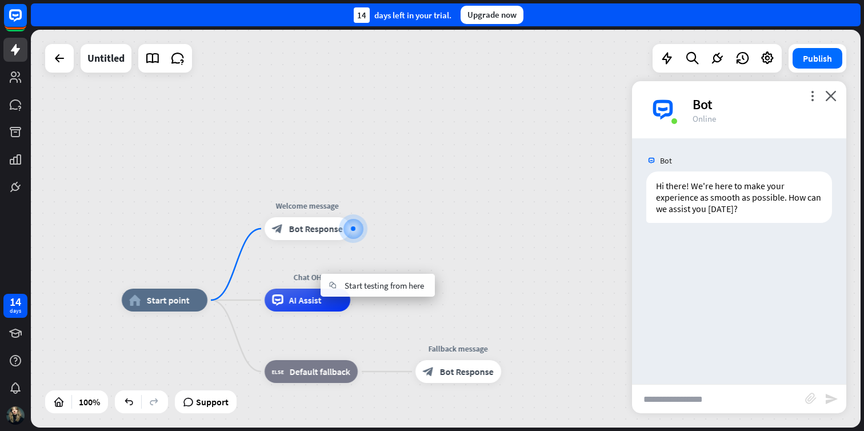
click at [711, 290] on div "Bot Hi there! We're here to make your experience as smooth as possible. How can…" at bounding box center [739, 261] width 214 height 246
click at [774, 66] on div at bounding box center [767, 58] width 23 height 23
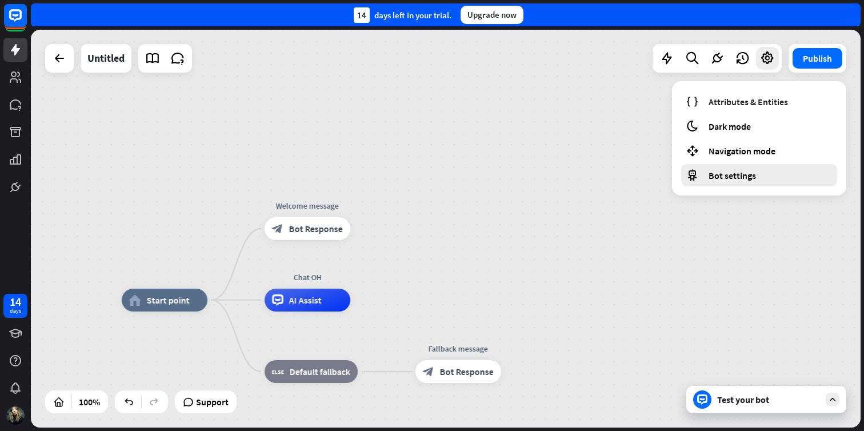
click at [772, 182] on div "Bot settings" at bounding box center [759, 175] width 156 height 22
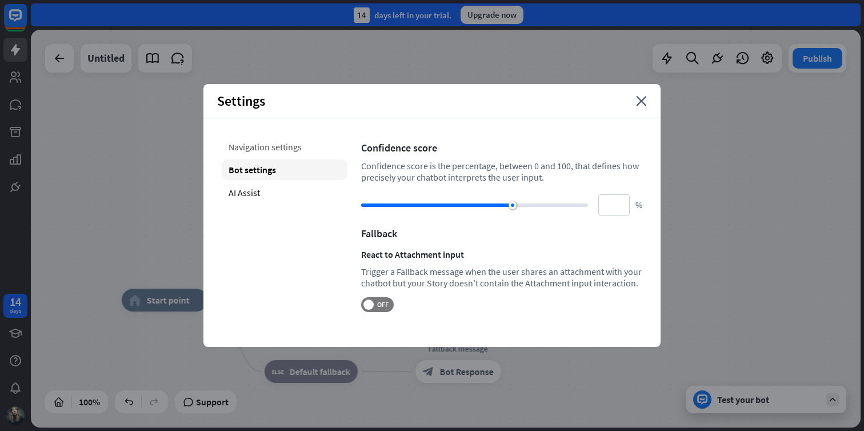
click at [278, 144] on div "Navigation settings" at bounding box center [285, 147] width 126 height 21
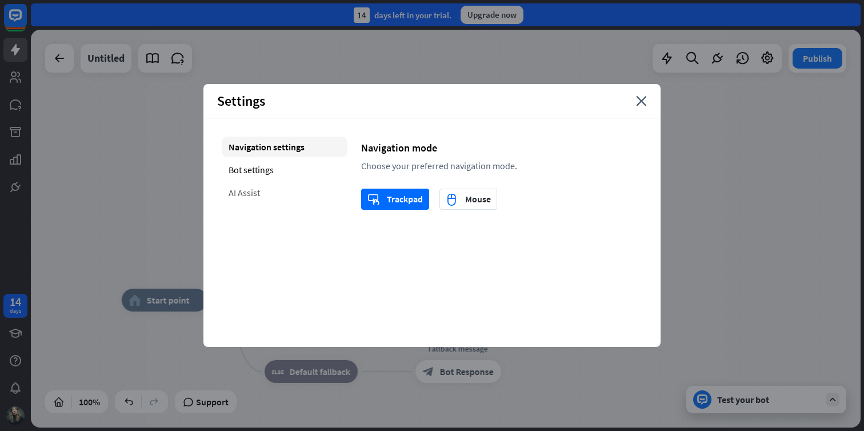
click at [261, 191] on div "AI Assist" at bounding box center [285, 192] width 126 height 21
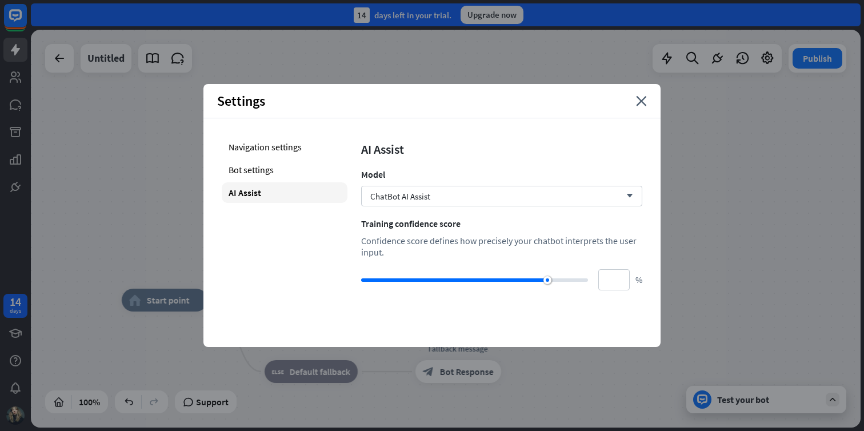
click at [635, 94] on div "Settings close" at bounding box center [431, 101] width 457 height 34
click at [651, 101] on div "Settings close" at bounding box center [431, 101] width 457 height 34
click at [637, 97] on icon "close" at bounding box center [641, 101] width 11 height 10
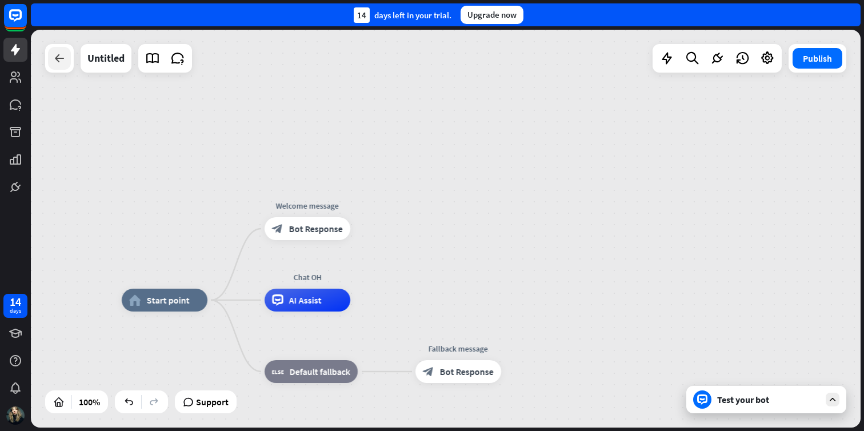
click at [57, 58] on icon at bounding box center [60, 58] width 14 height 14
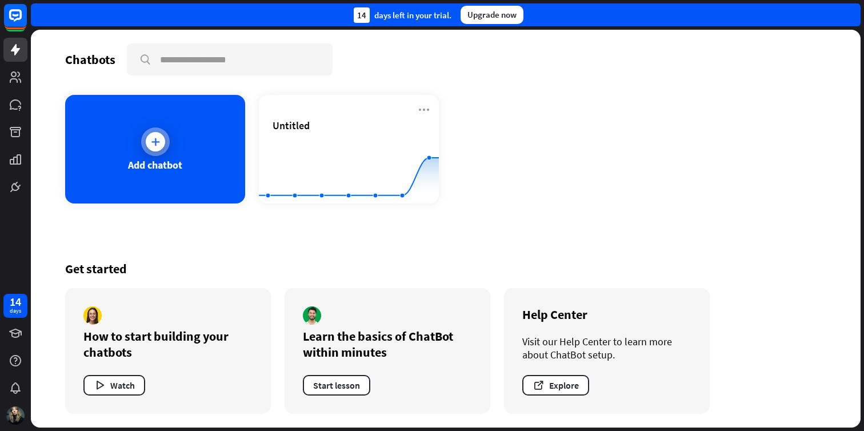
click at [208, 163] on div "Add chatbot" at bounding box center [155, 149] width 180 height 109
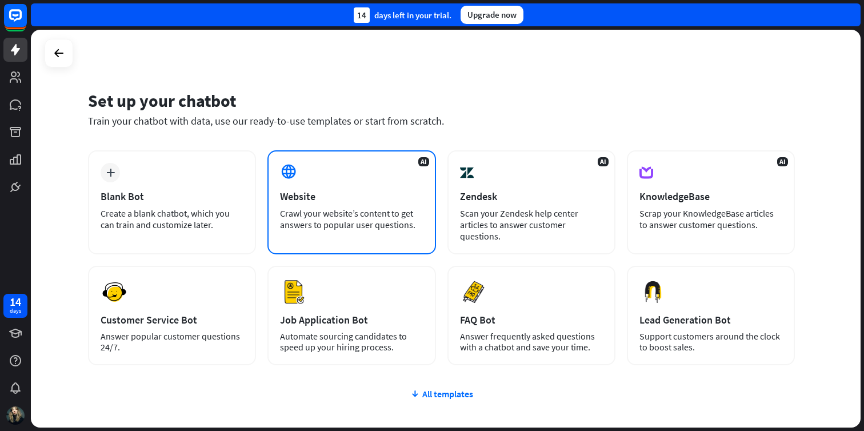
click at [345, 190] on div "Website" at bounding box center [351, 196] width 143 height 13
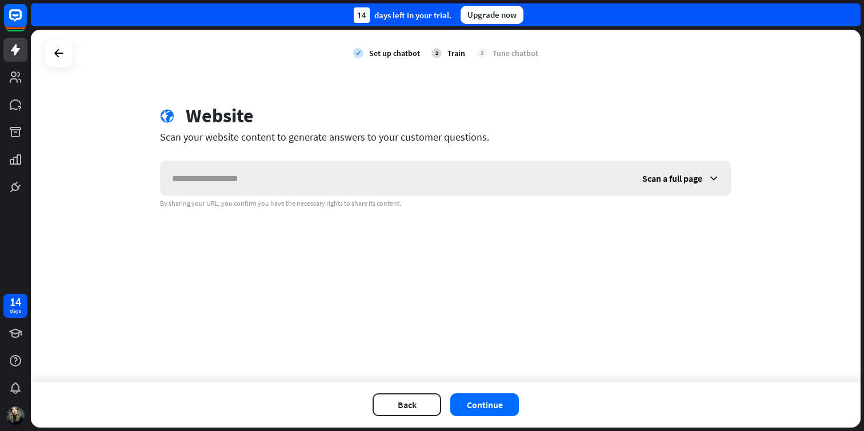
click at [545, 181] on input "text" at bounding box center [395, 178] width 470 height 34
click at [668, 178] on span "Scan a full page" at bounding box center [672, 177] width 60 height 11
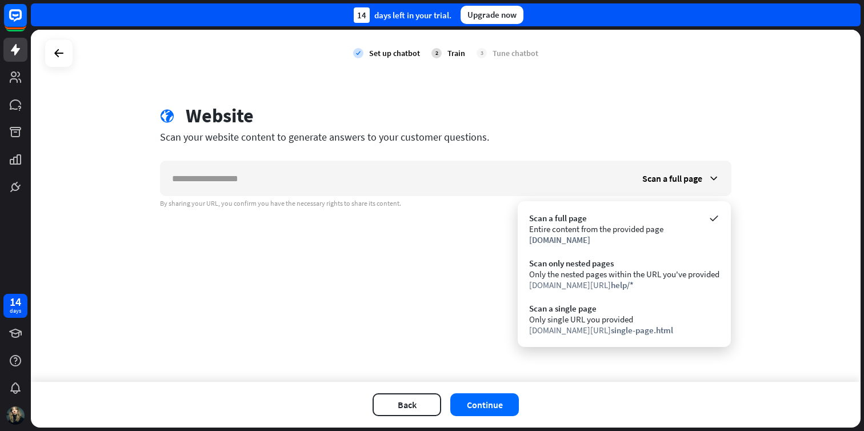
click at [683, 96] on div "check Set up chatbot 2 Train 3 Tune chatbot globe Website Scan your website con…" at bounding box center [445, 206] width 829 height 352
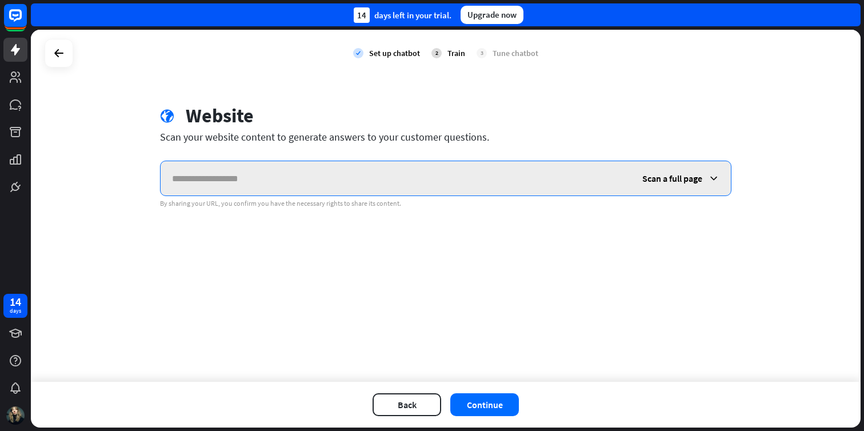
click at [372, 186] on input "text" at bounding box center [395, 178] width 470 height 34
paste input "**********"
type input "**********"
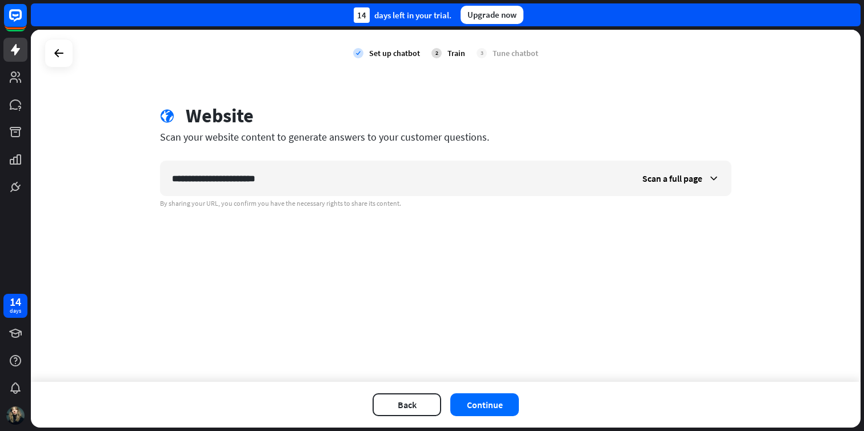
click at [526, 258] on div "**********" at bounding box center [445, 206] width 829 height 352
click at [677, 176] on span "Scan a full page" at bounding box center [672, 177] width 60 height 11
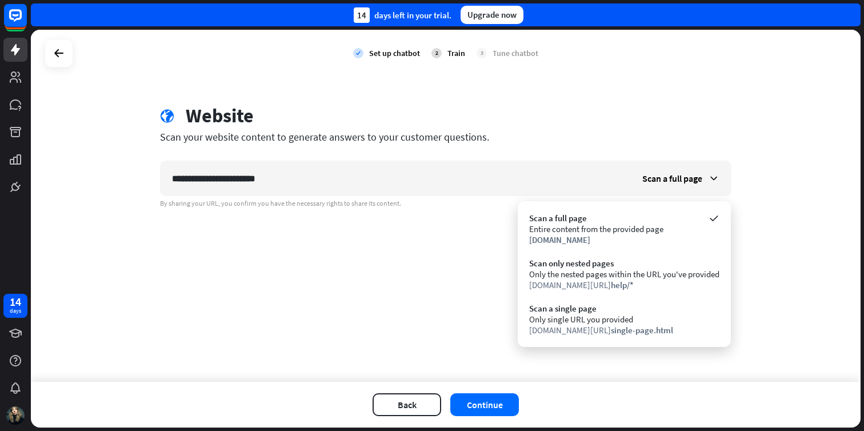
click at [785, 168] on div "**********" at bounding box center [445, 206] width 829 height 352
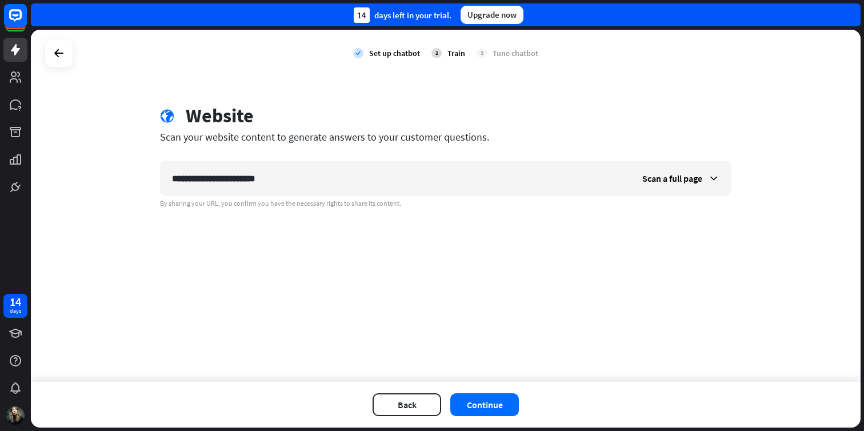
click at [73, 43] on div at bounding box center [59, 53] width 29 height 29
click at [58, 55] on icon at bounding box center [59, 53] width 14 height 14
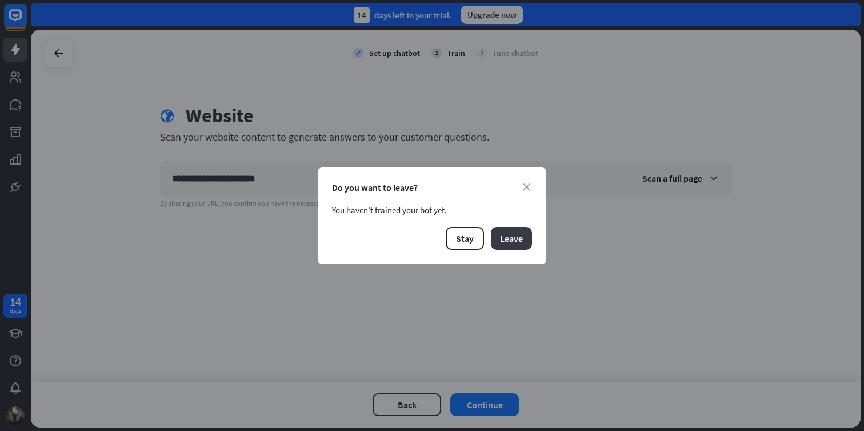
click at [523, 243] on button "Leave" at bounding box center [511, 238] width 41 height 23
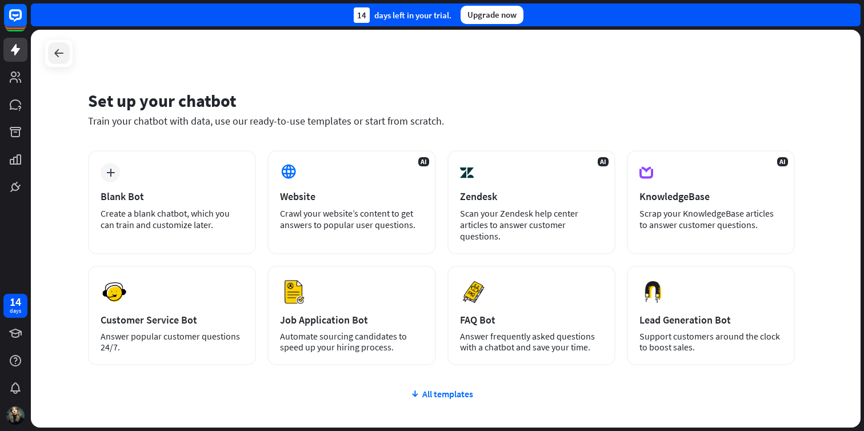
click at [55, 49] on icon at bounding box center [59, 53] width 14 height 14
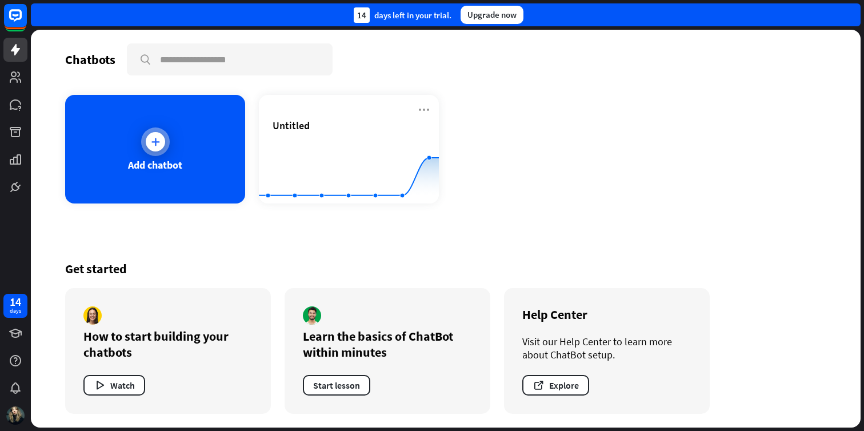
click at [155, 139] on icon at bounding box center [155, 141] width 11 height 11
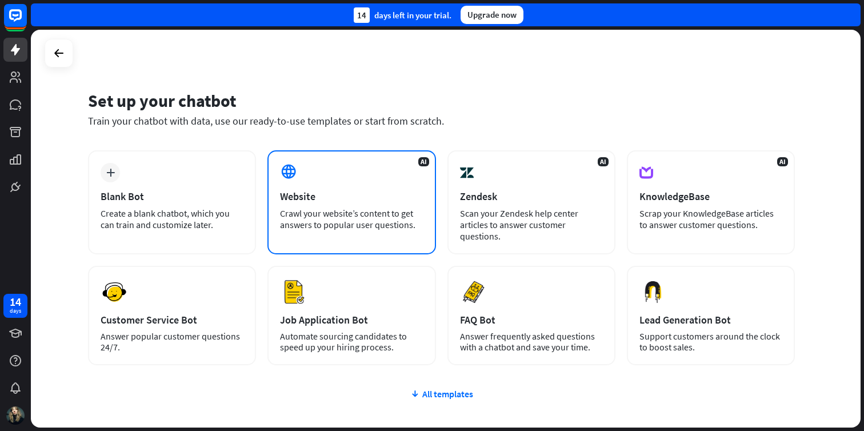
click at [351, 195] on div "Website" at bounding box center [351, 196] width 143 height 13
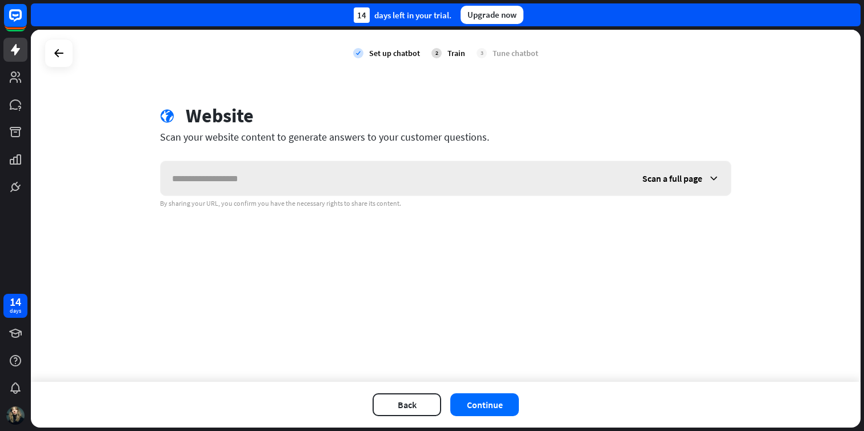
click at [366, 180] on input "text" at bounding box center [395, 178] width 470 height 34
click at [468, 178] on input "text" at bounding box center [395, 178] width 470 height 34
type input "**********"
click at [493, 398] on button "Continue" at bounding box center [484, 404] width 69 height 23
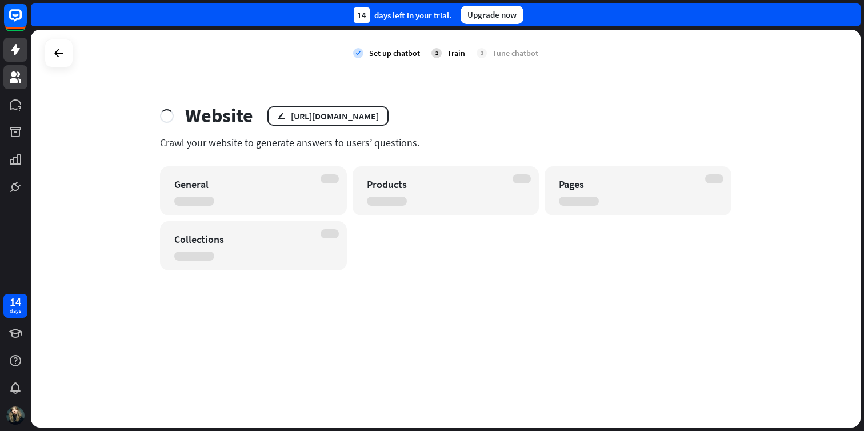
click at [13, 69] on link at bounding box center [15, 77] width 24 height 24
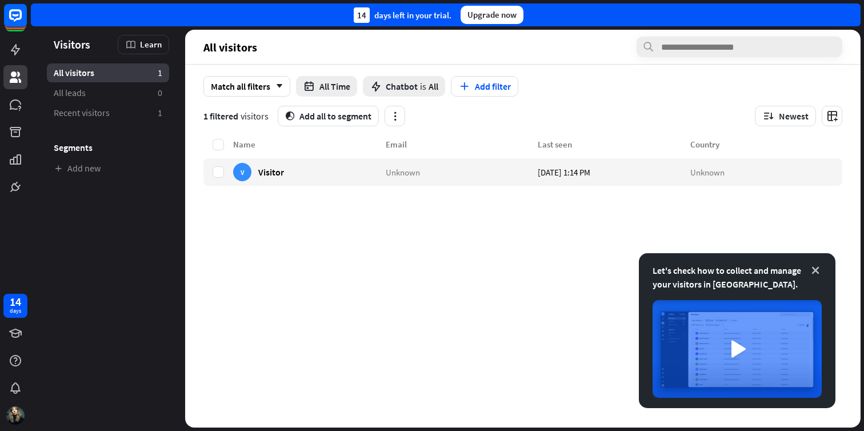
click at [811, 270] on icon at bounding box center [814, 269] width 11 height 11
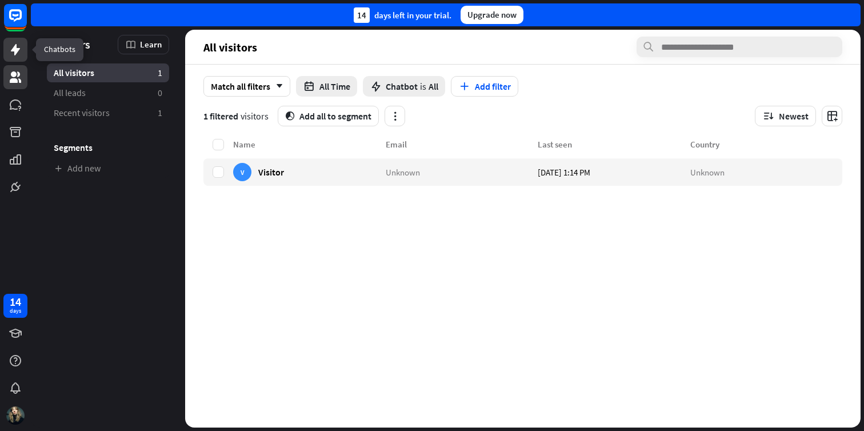
click at [5, 38] on link at bounding box center [15, 50] width 24 height 24
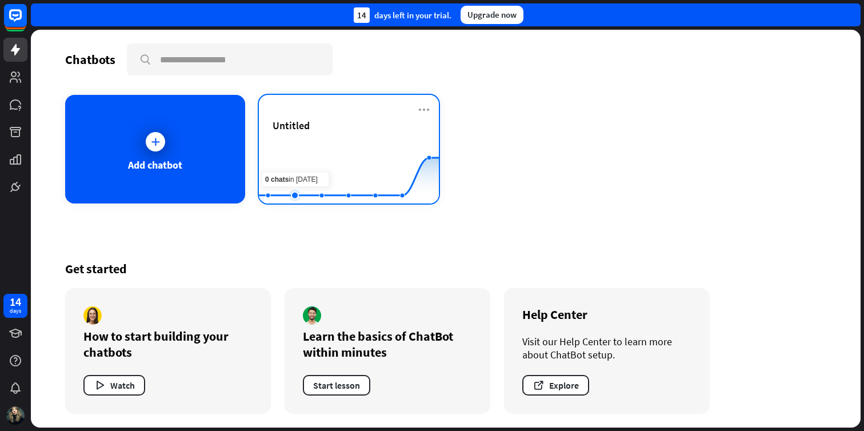
click at [306, 174] on rect at bounding box center [349, 174] width 180 height 71
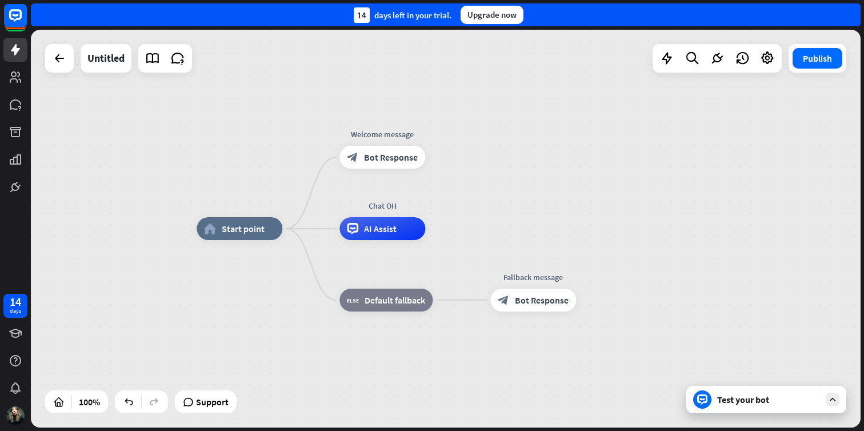
click at [59, 45] on div at bounding box center [59, 58] width 29 height 29
click at [61, 58] on icon at bounding box center [60, 58] width 14 height 14
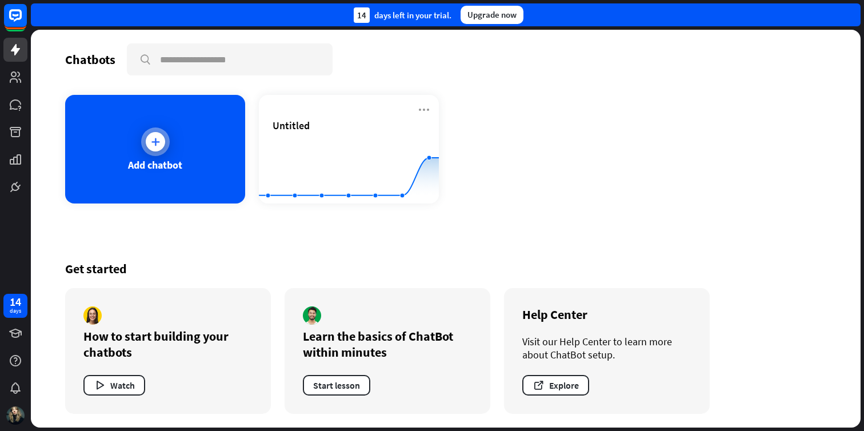
click at [184, 164] on div "Add chatbot" at bounding box center [155, 149] width 180 height 109
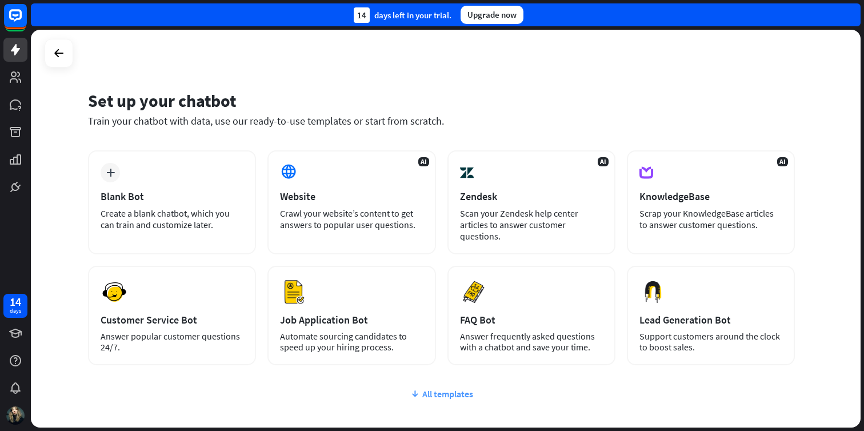
click at [468, 392] on div "All templates" at bounding box center [441, 393] width 707 height 11
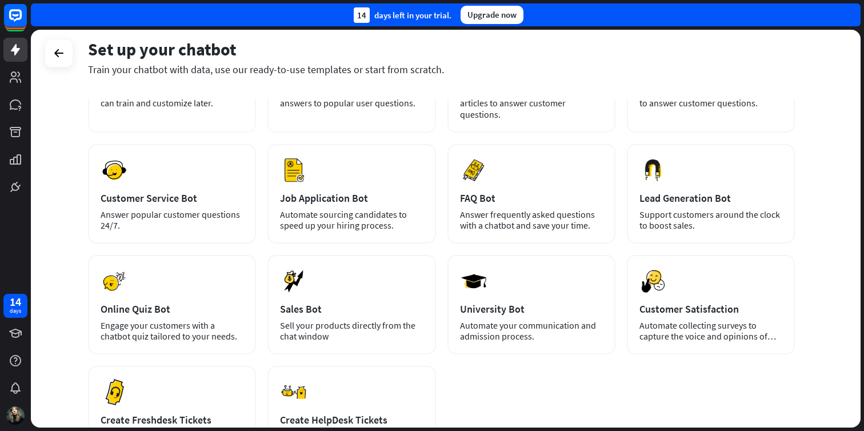
scroll to position [227, 0]
